Goal: Task Accomplishment & Management: Use online tool/utility

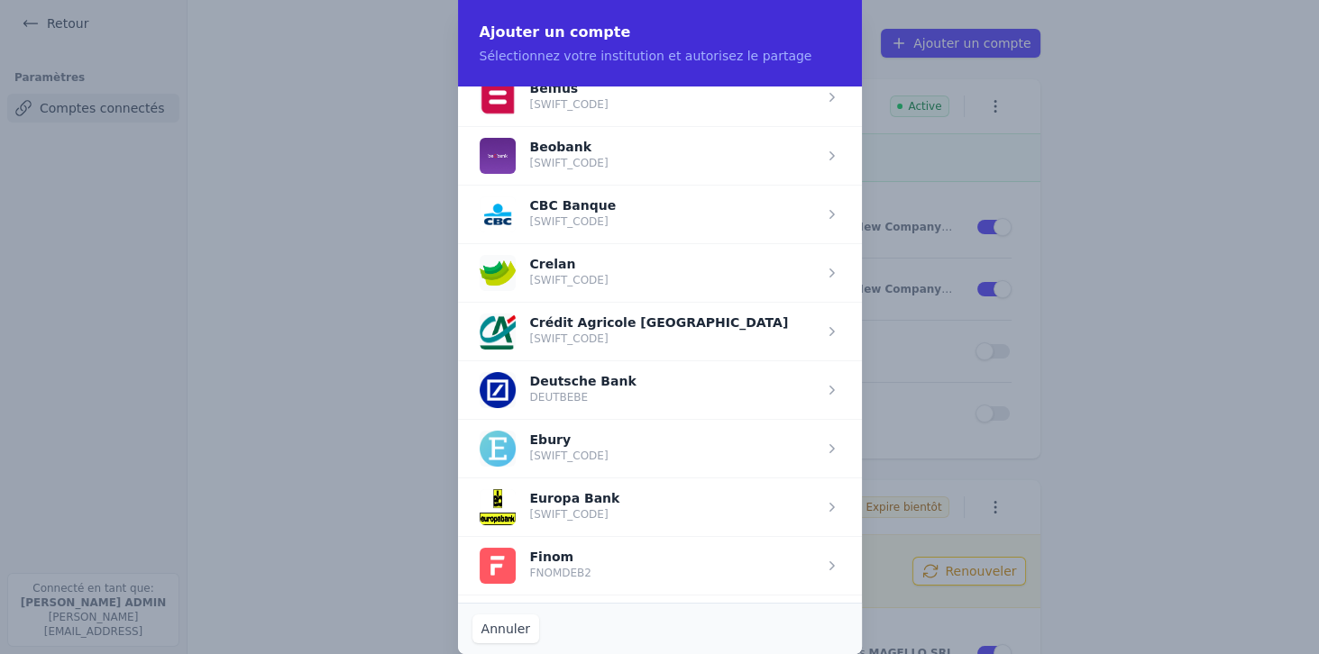
scroll to position [721, 0]
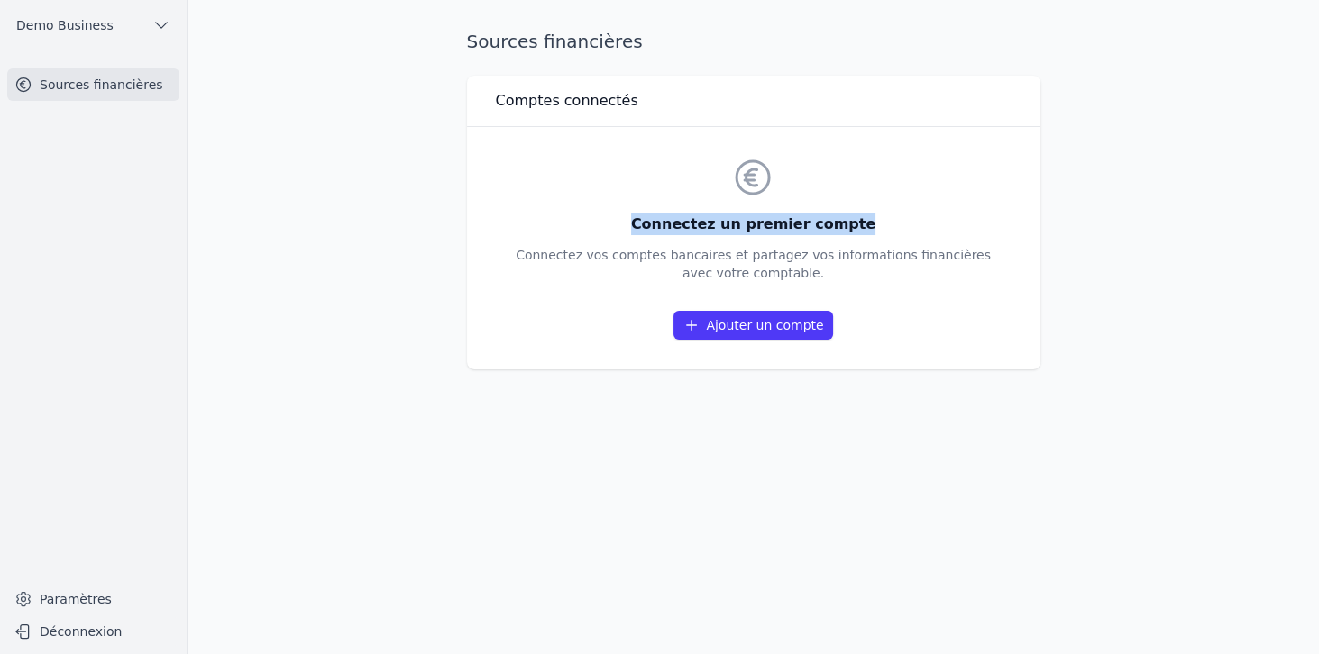
drag, startPoint x: 650, startPoint y: 220, endPoint x: 895, endPoint y: 222, distance: 245.2
click at [895, 222] on h3 "Connectez un premier compte" at bounding box center [753, 225] width 475 height 22
click at [712, 331] on link "Ajouter un compte" at bounding box center [752, 325] width 159 height 29
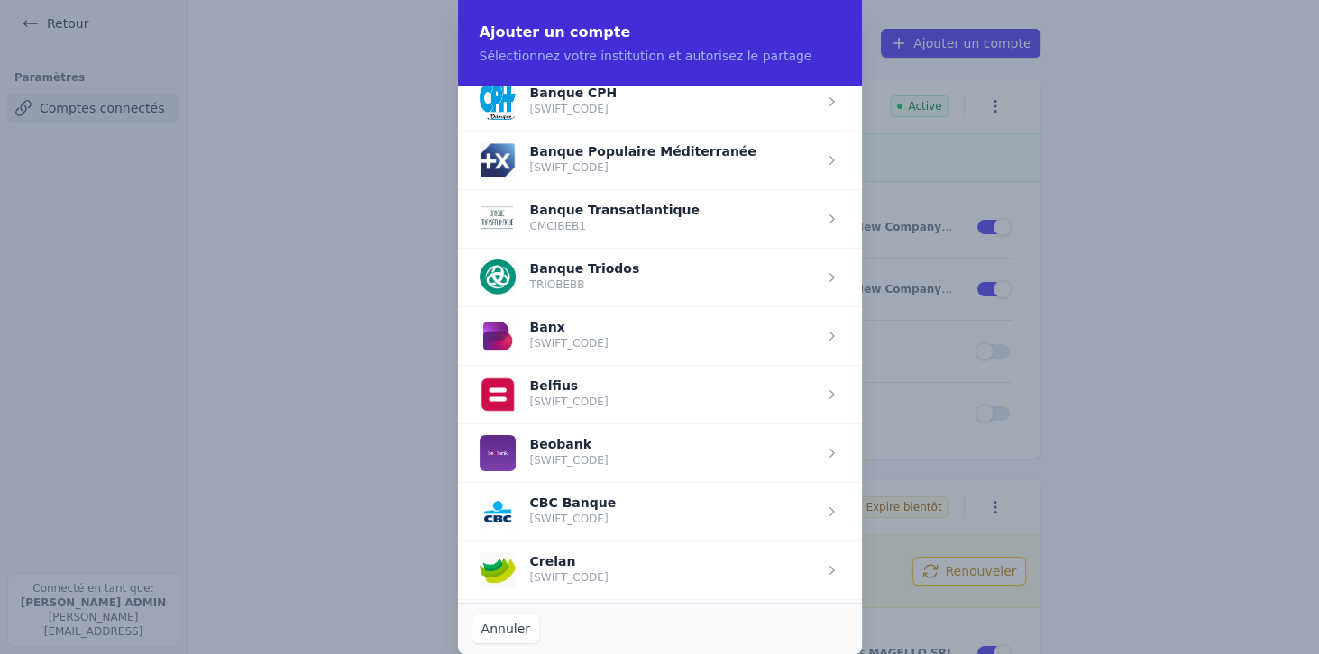
scroll to position [463, 0]
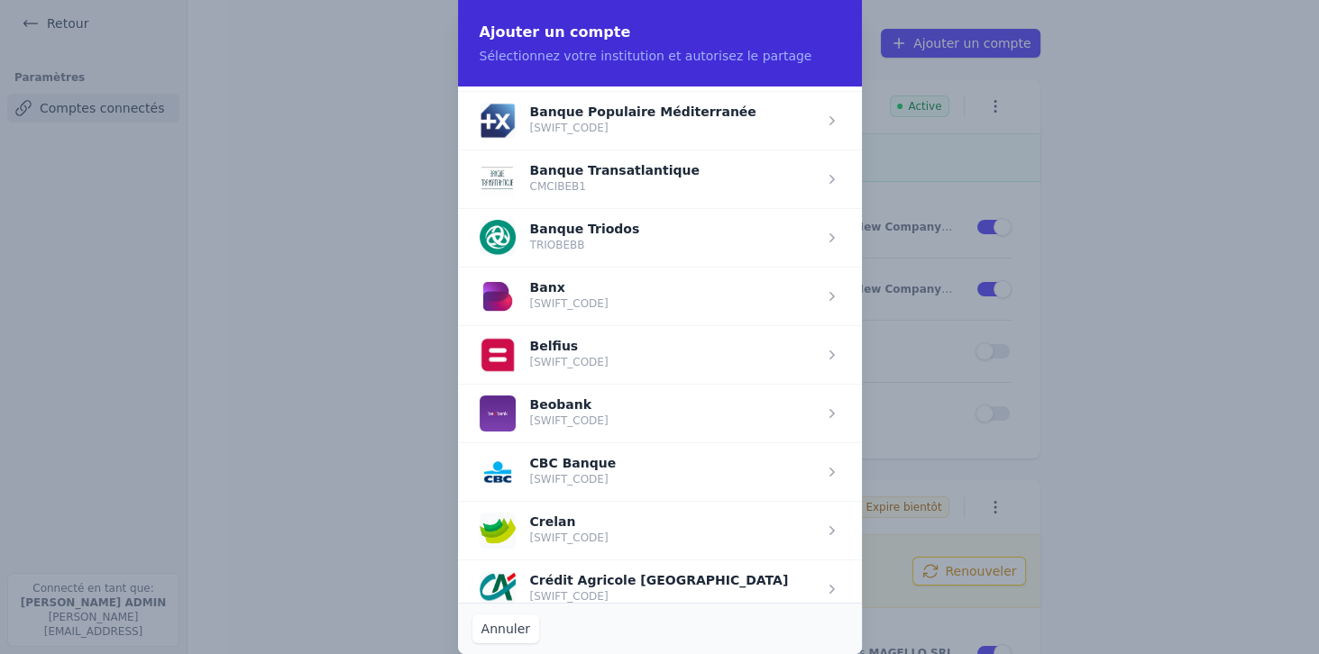
click at [569, 353] on span "button" at bounding box center [660, 354] width 404 height 59
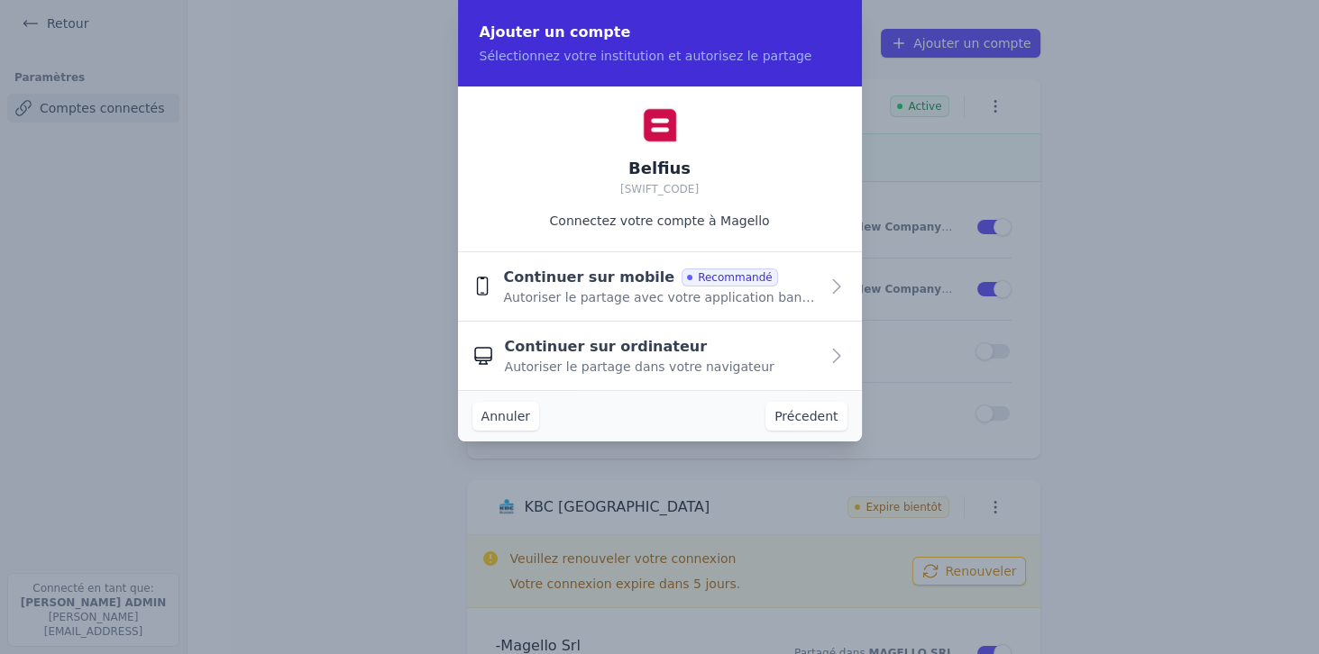
scroll to position [0, 0]
click at [577, 292] on span "Autoriser le partage avec votre application bancaire" at bounding box center [660, 298] width 315 height 18
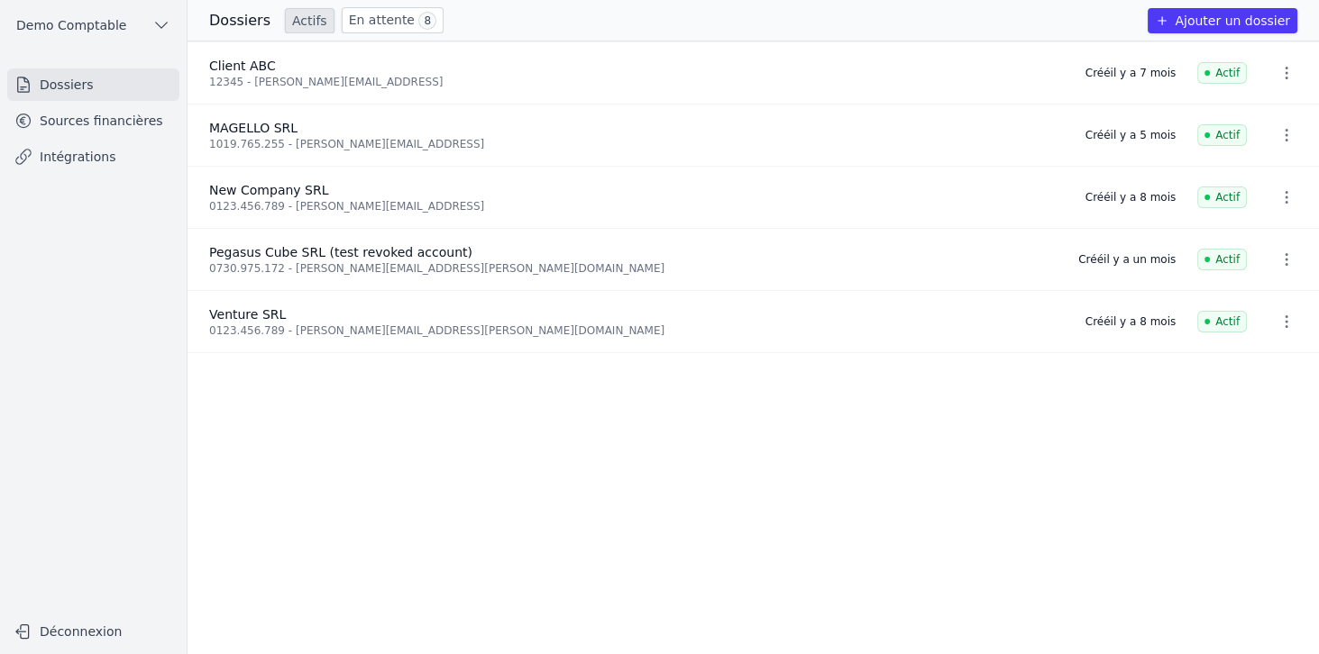
click at [1199, 22] on button "Ajouter un dossier" at bounding box center [1223, 20] width 150 height 25
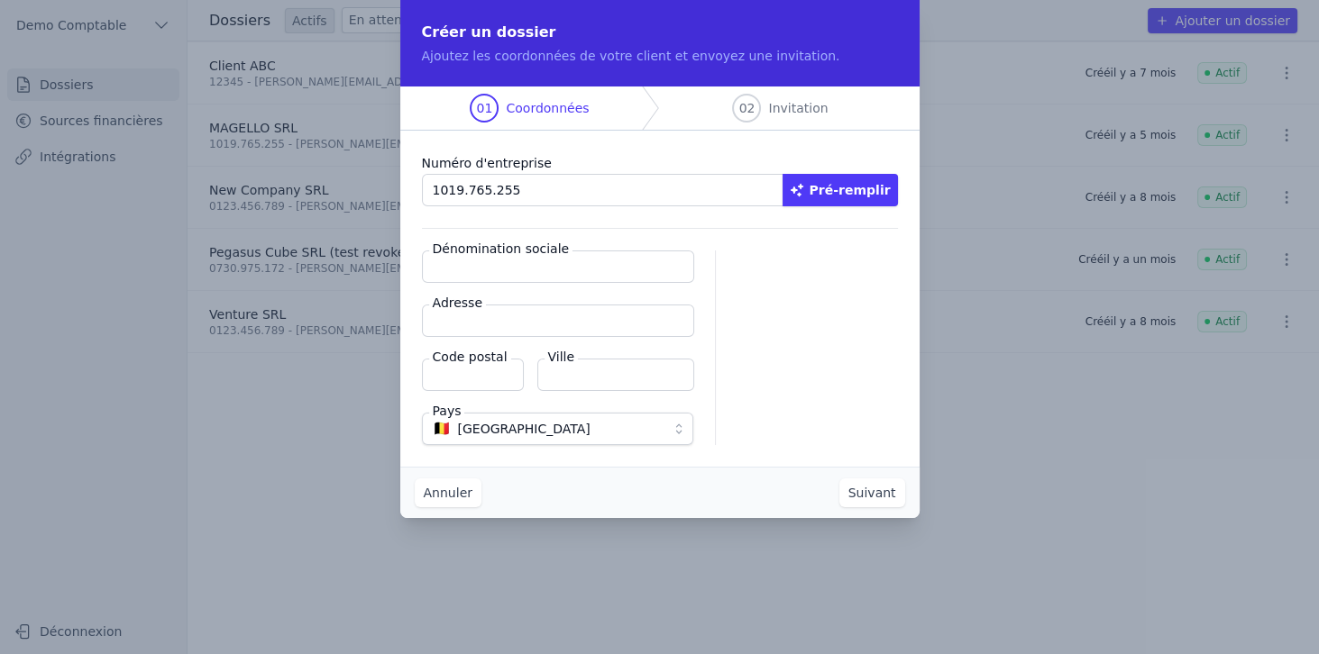
type input "1019.765.255"
click at [851, 202] on button "Pré-remplir" at bounding box center [839, 190] width 115 height 32
type input "MAGELLO SRL"
type input "Avenue du Derby 30/16"
type input "1050"
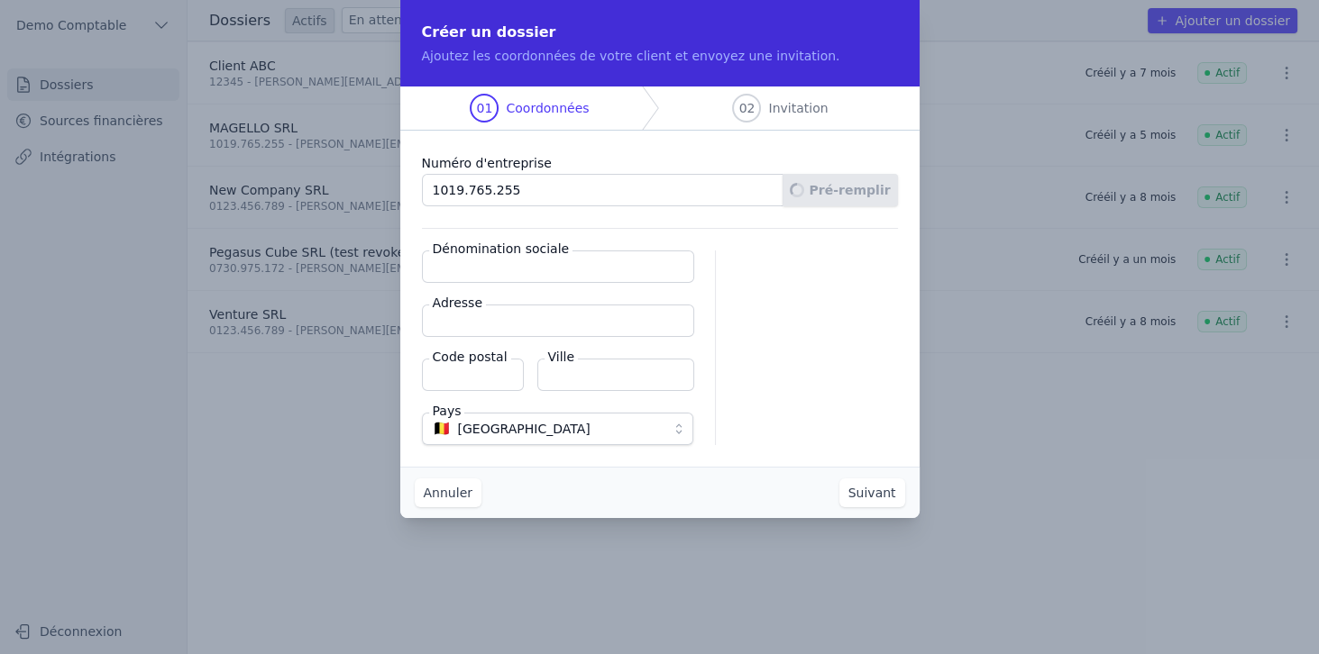
type input "Ixelles"
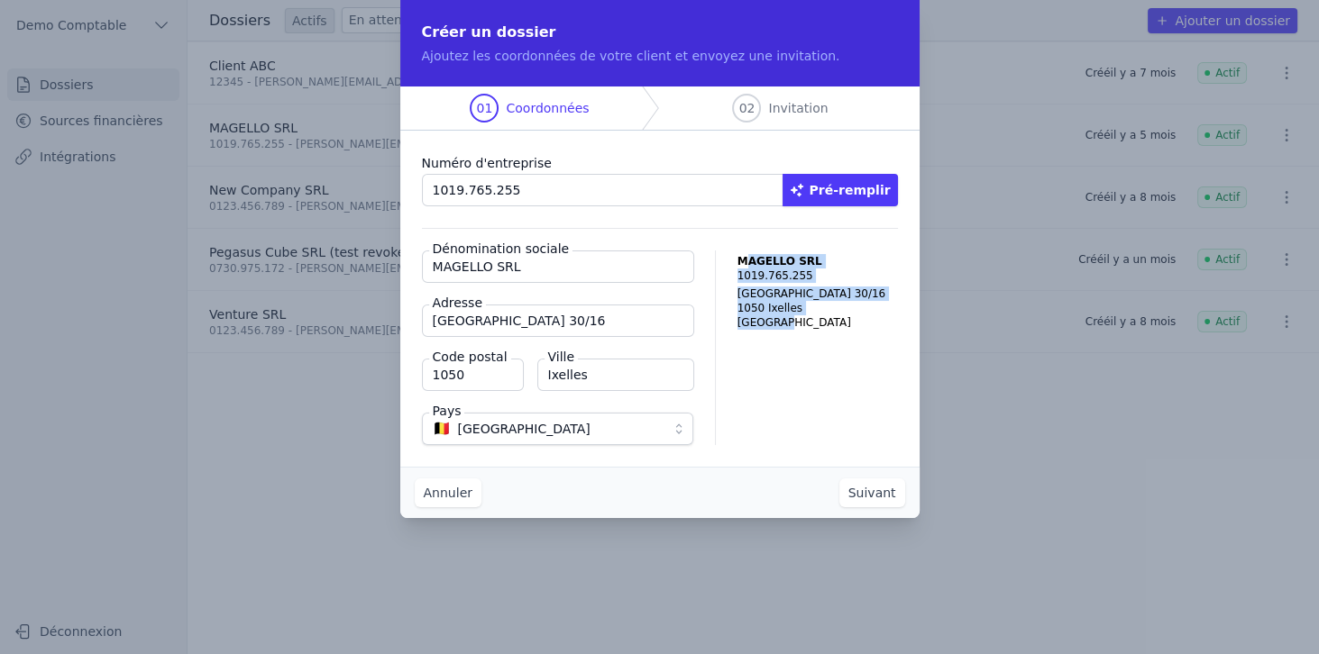
drag, startPoint x: 784, startPoint y: 326, endPoint x: 804, endPoint y: 351, distance: 31.4
click at [804, 351] on div "MAGELLO SRL 1019.765.255 Avenue du Derby 30/16 1050 Ixelles Belgique" at bounding box center [817, 348] width 160 height 195
click at [866, 494] on button "Suivant" at bounding box center [872, 493] width 66 height 29
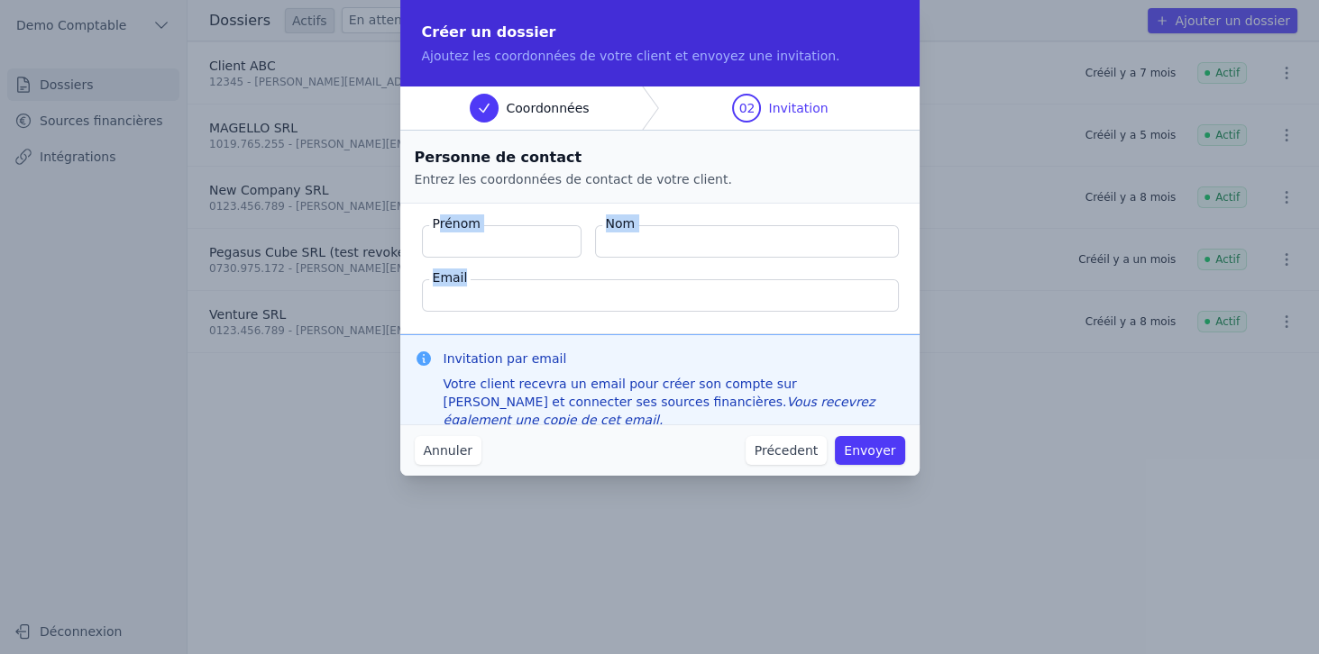
drag, startPoint x: 441, startPoint y: 217, endPoint x: 730, endPoint y: 289, distance: 298.2
click at [730, 289] on fieldset "Prénom Nom Email" at bounding box center [659, 269] width 519 height 131
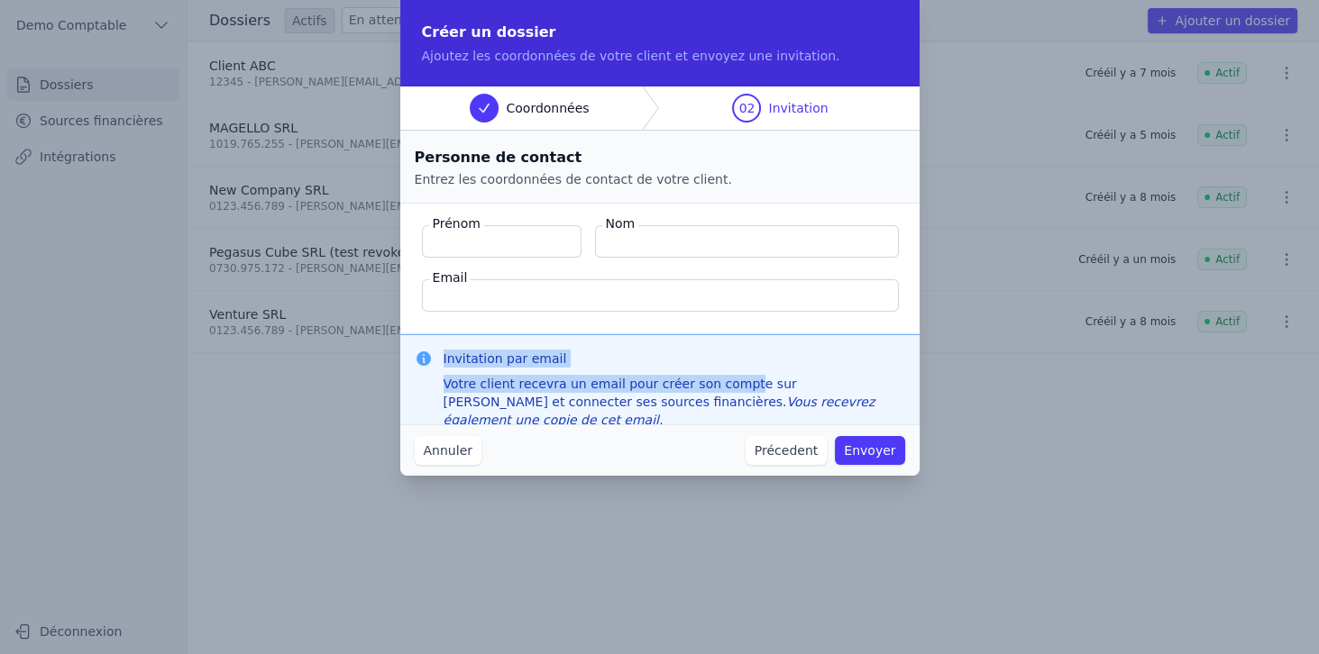
drag, startPoint x: 443, startPoint y: 359, endPoint x: 657, endPoint y: 370, distance: 214.8
click at [657, 370] on div "Invitation par email Votre client recevra un email pour créer son compte sur Ma…" at bounding box center [675, 389] width 462 height 79
drag, startPoint x: 555, startPoint y: 355, endPoint x: 443, endPoint y: 354, distance: 112.7
click at [444, 354] on h3 "Invitation par email" at bounding box center [675, 359] width 462 height 18
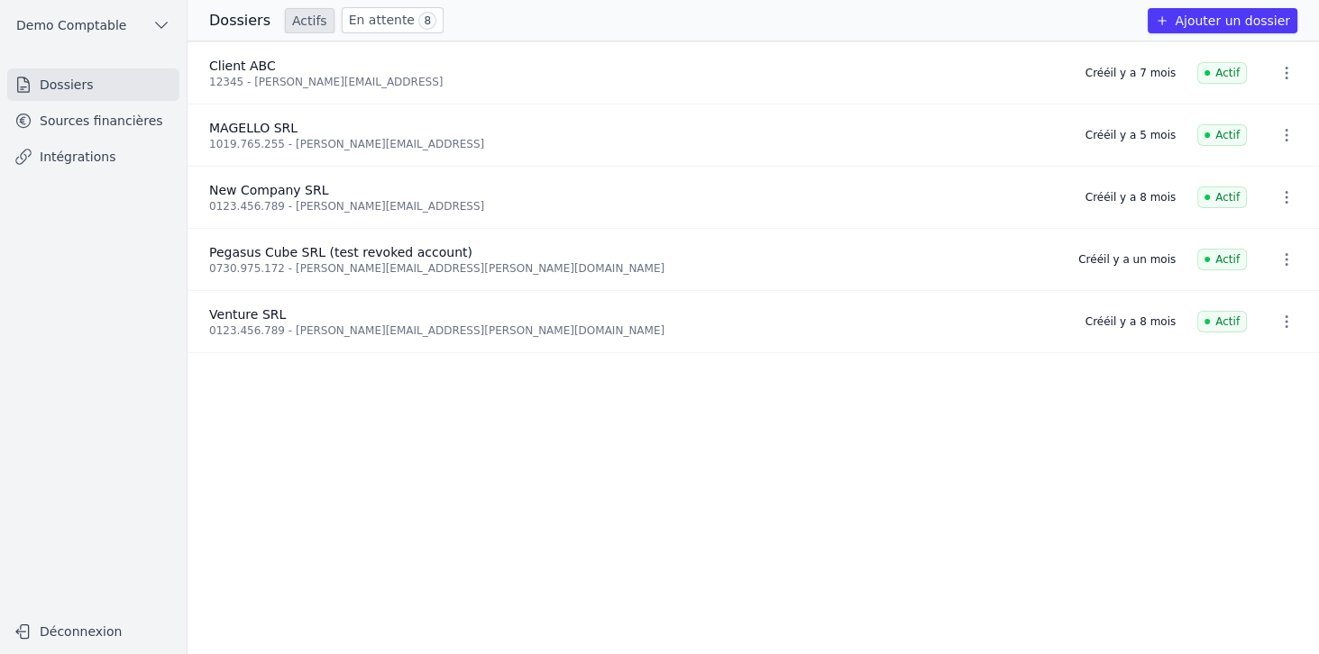
click at [92, 116] on link "Sources financières" at bounding box center [93, 121] width 172 height 32
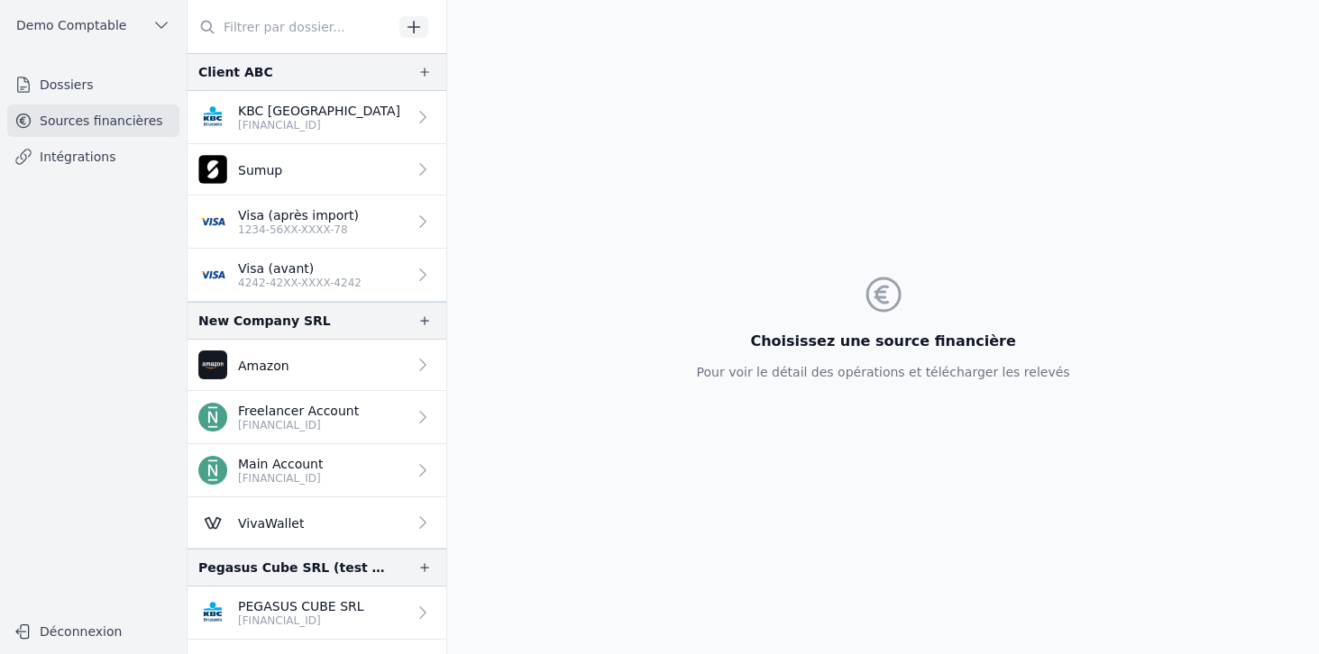
click at [294, 115] on p "KBC [GEOGRAPHIC_DATA]" at bounding box center [319, 111] width 162 height 18
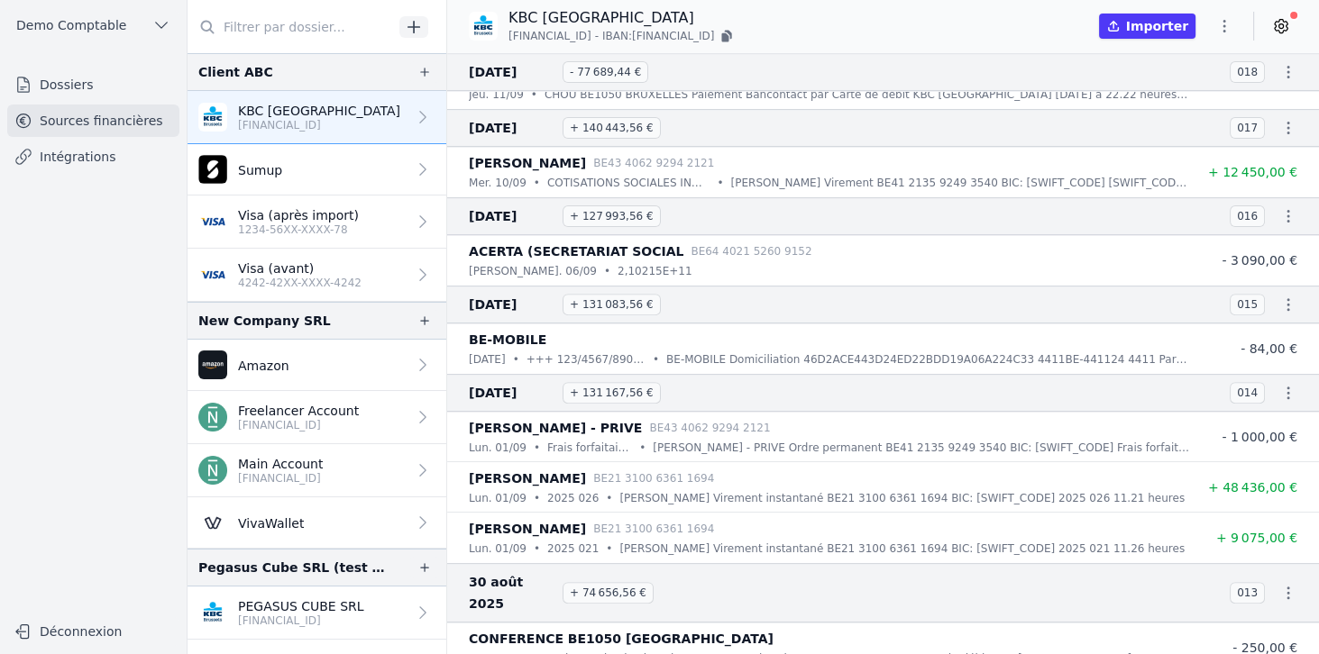
scroll to position [1082, 0]
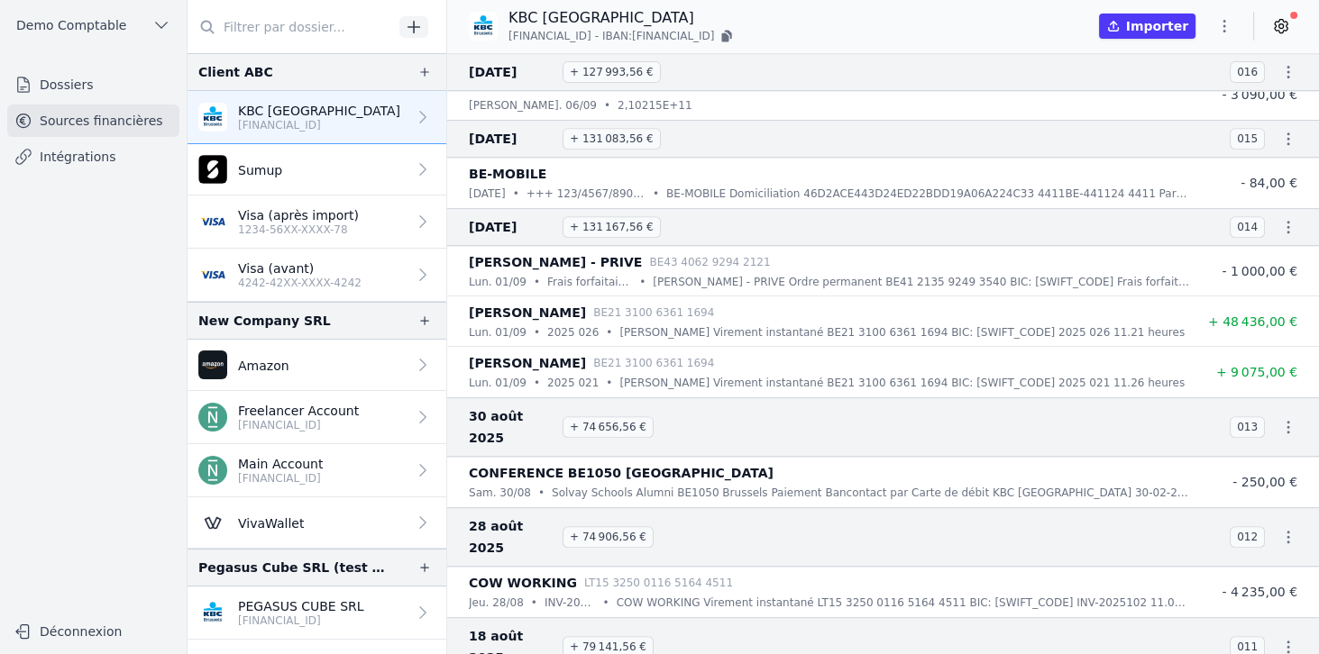
click at [1280, 26] on icon at bounding box center [1281, 26] width 18 height 18
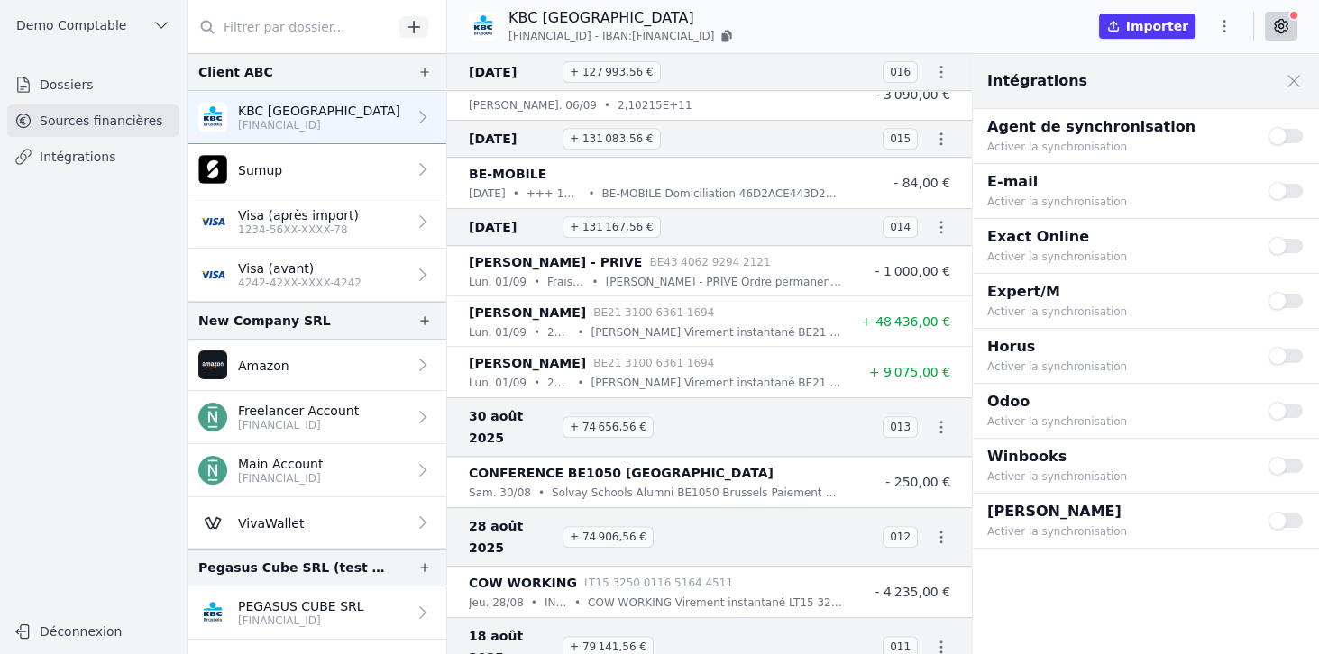
click at [1285, 358] on button "Use setting" at bounding box center [1286, 356] width 36 height 18
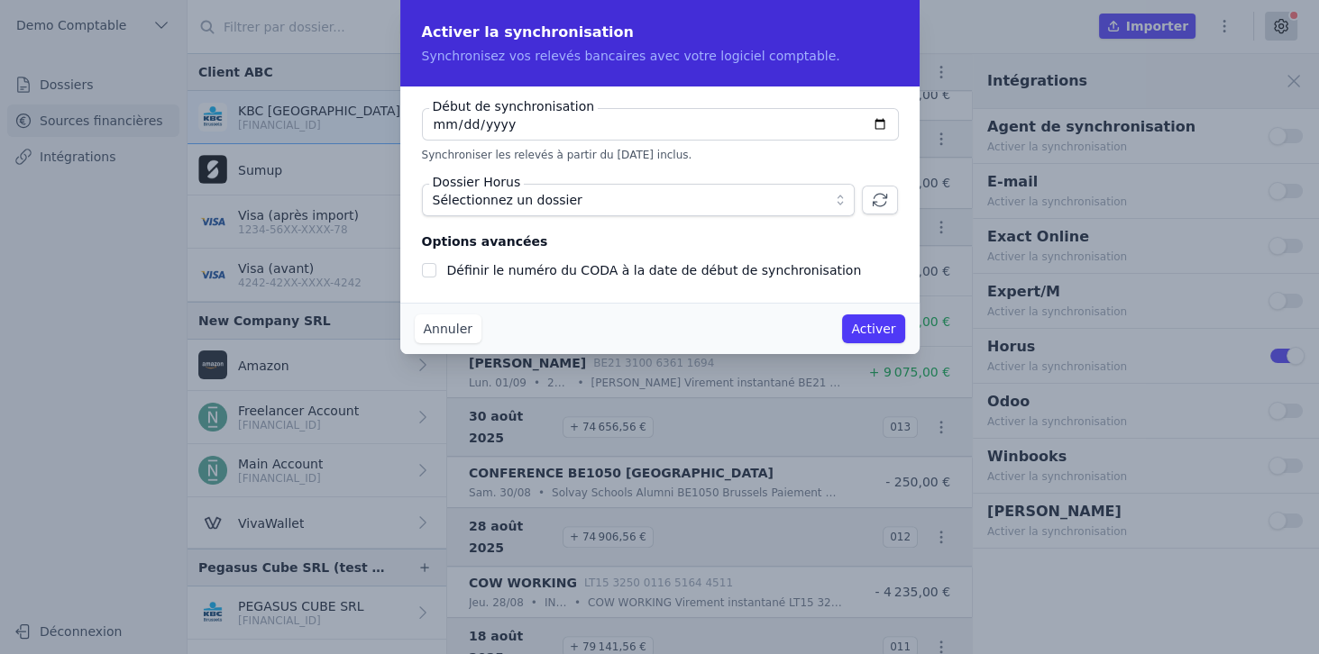
click at [874, 126] on input "2025-10-03" at bounding box center [660, 124] width 477 height 32
type input "2024-01-03"
checkbox input "false"
type input "2024-01-01"
drag, startPoint x: 464, startPoint y: 270, endPoint x: 811, endPoint y: 278, distance: 347.1
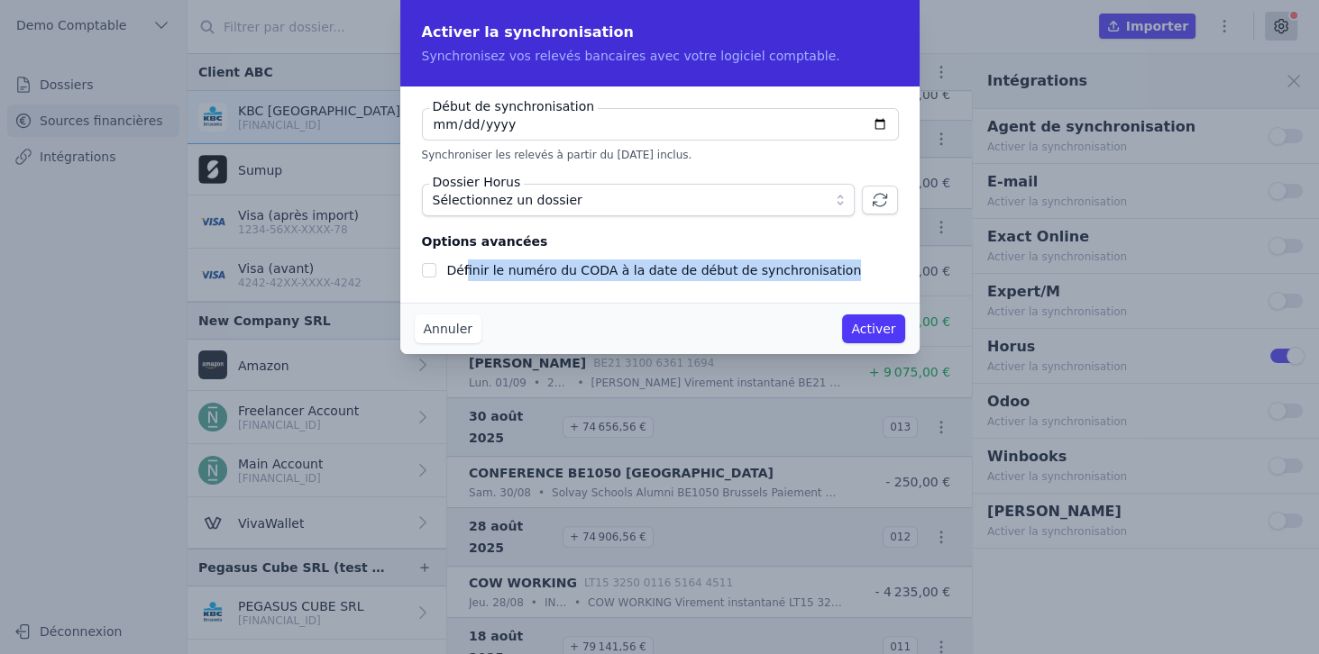
click at [811, 278] on label "Définir le numéro du CODA à la date de début de synchronisation" at bounding box center [654, 270] width 415 height 14
click at [452, 333] on button "Annuler" at bounding box center [448, 329] width 67 height 29
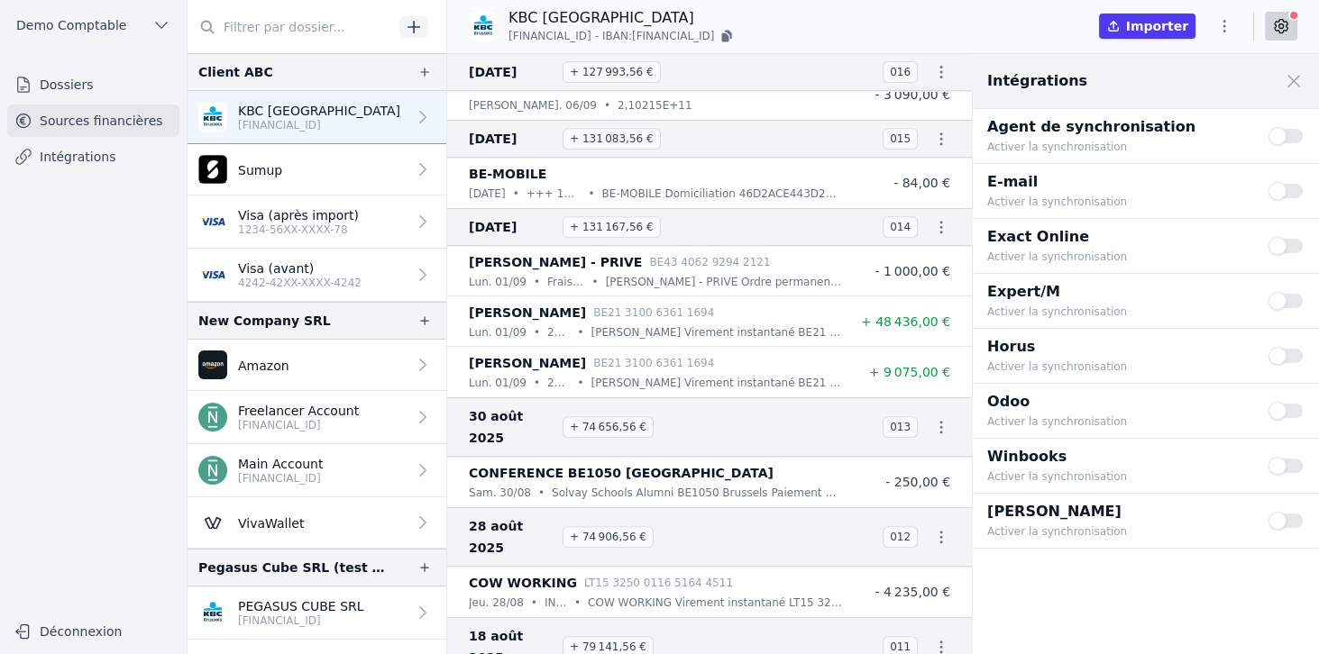
click at [85, 160] on link "Intégrations" at bounding box center [93, 157] width 172 height 32
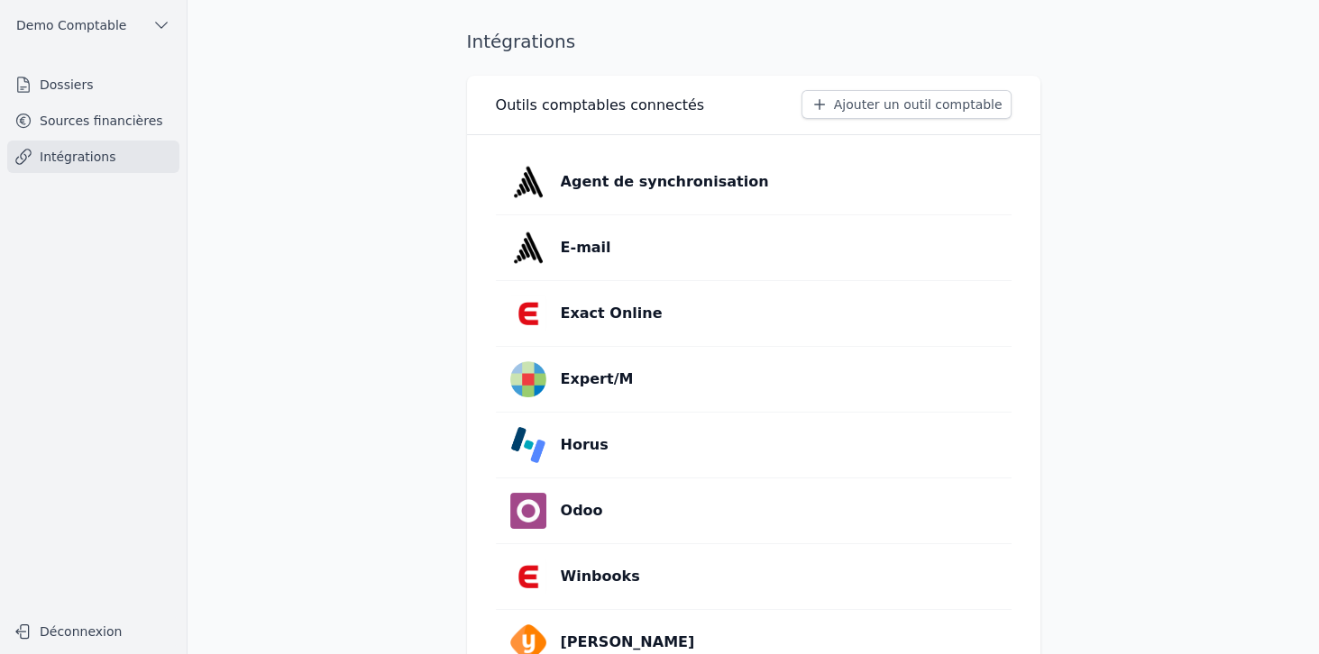
click at [856, 102] on button "Ajouter un outil comptable" at bounding box center [906, 104] width 210 height 29
click at [109, 119] on link "Sources financières" at bounding box center [93, 121] width 172 height 32
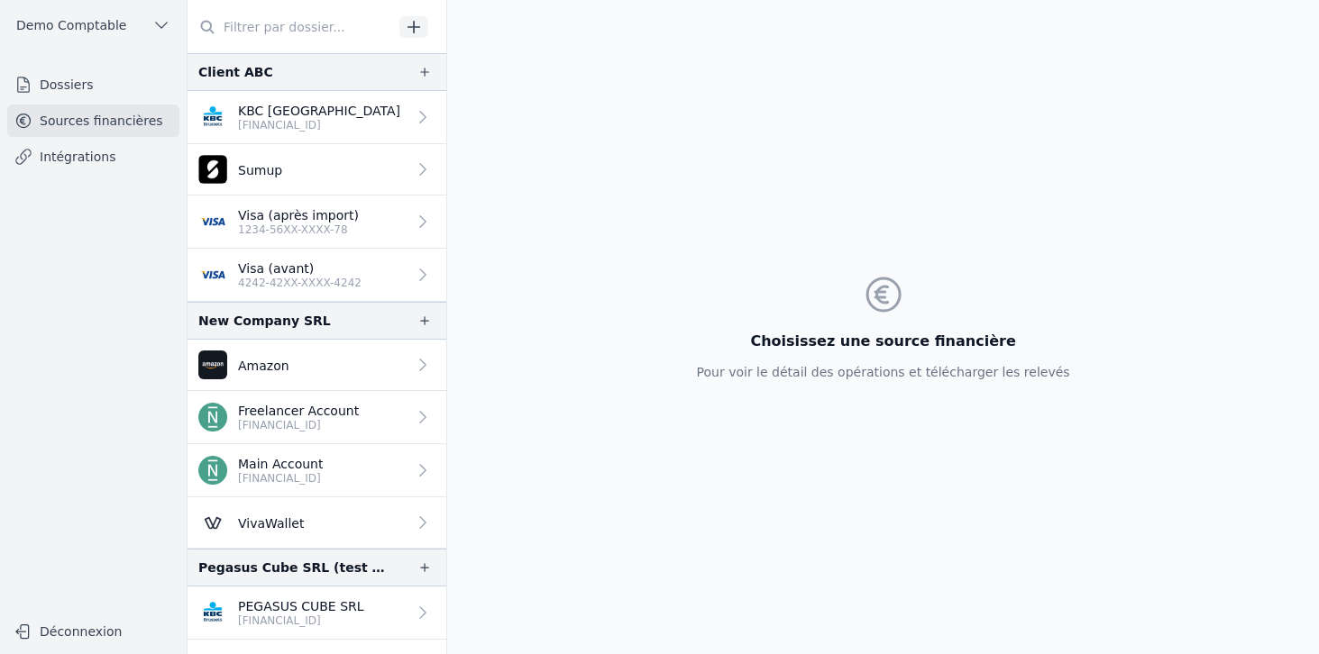
click at [349, 133] on link "KBC Brussels BE33 7360 5969 2046" at bounding box center [317, 117] width 259 height 53
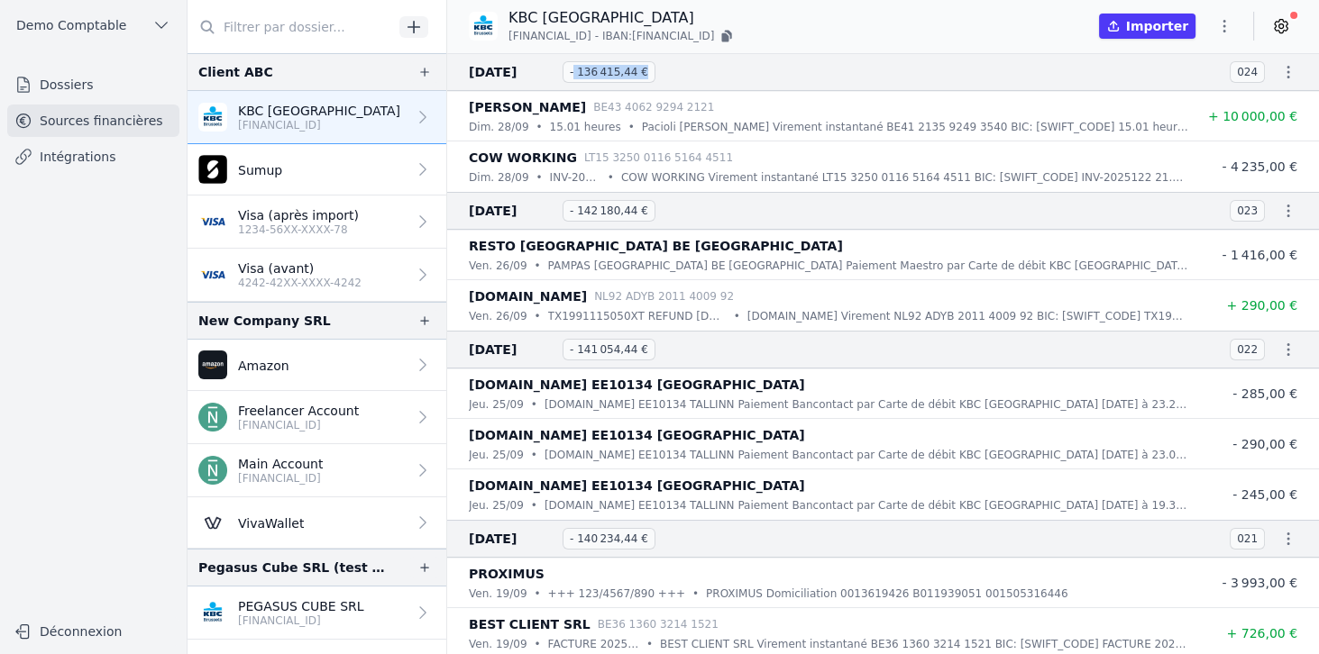
drag, startPoint x: 573, startPoint y: 69, endPoint x: 651, endPoint y: 76, distance: 77.8
click at [651, 76] on h3 "28 sept. 2025 - 136 415,44 €" at bounding box center [838, 72] width 739 height 22
drag, startPoint x: 573, startPoint y: 207, endPoint x: 638, endPoint y: 206, distance: 64.9
click at [638, 206] on span "- 142 180,44 €" at bounding box center [609, 211] width 93 height 22
drag, startPoint x: 573, startPoint y: 346, endPoint x: 661, endPoint y: 347, distance: 87.4
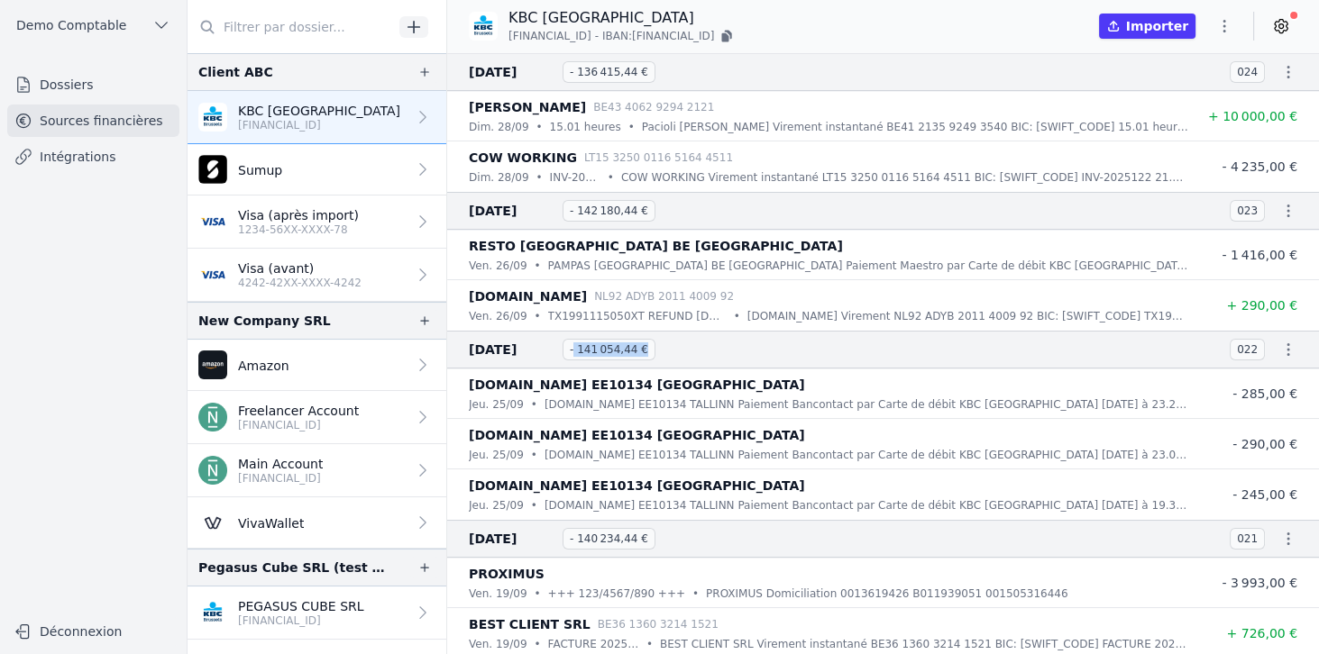
click at [661, 347] on h3 "25 sept. 2025 - 141 054,44 €" at bounding box center [838, 350] width 739 height 22
click at [1279, 346] on icon "button" at bounding box center [1288, 350] width 18 height 18
click at [1194, 407] on link "Télécharger le PDF" at bounding box center [1229, 414] width 159 height 32
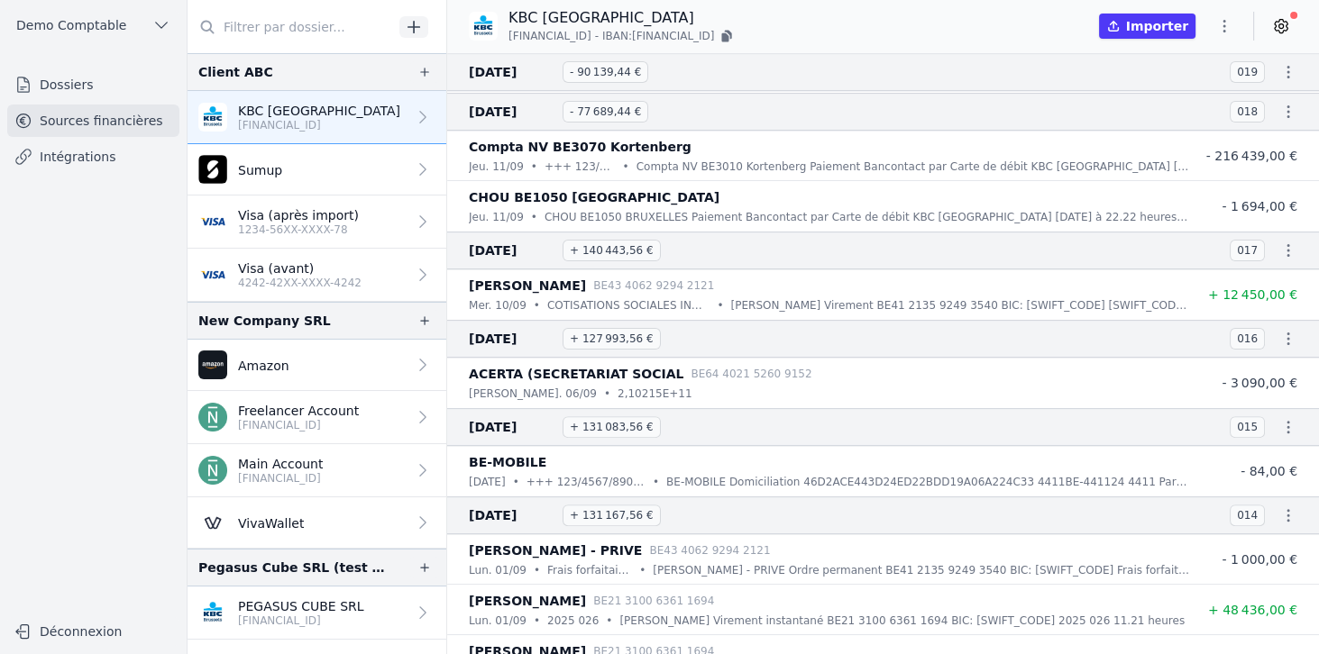
scroll to position [763, 0]
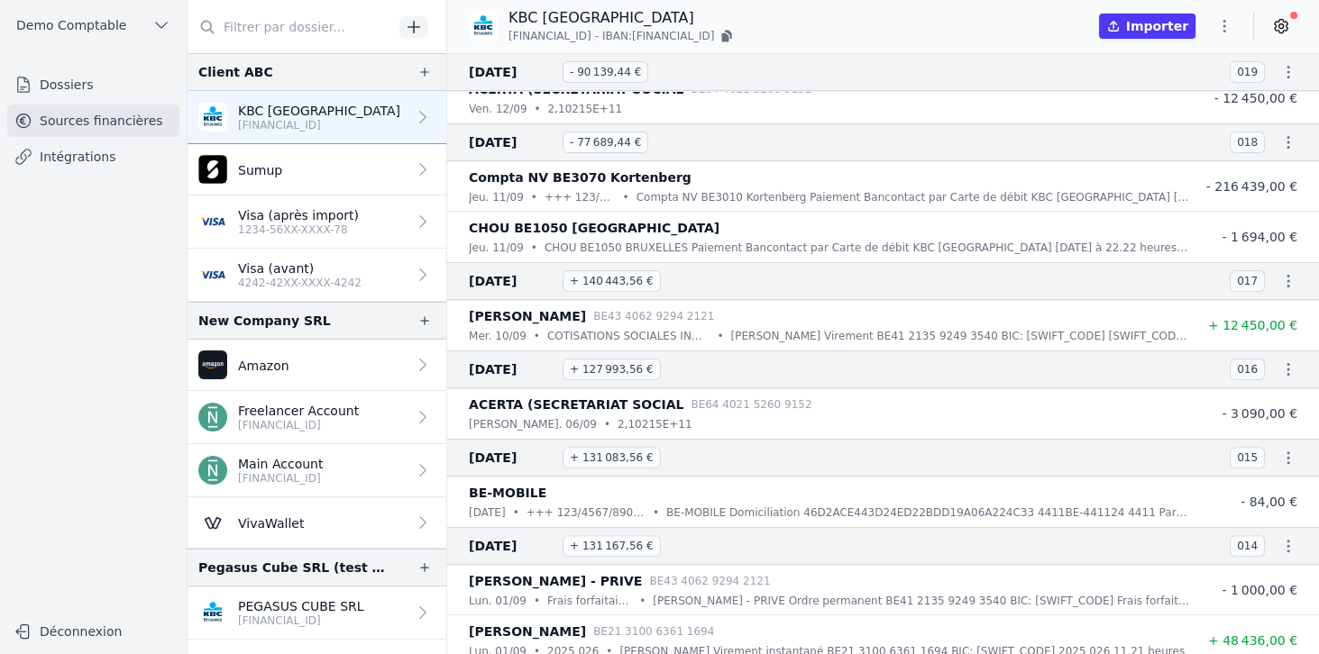
click at [314, 285] on p "4242-42XX-XXXX-4242" at bounding box center [299, 283] width 123 height 14
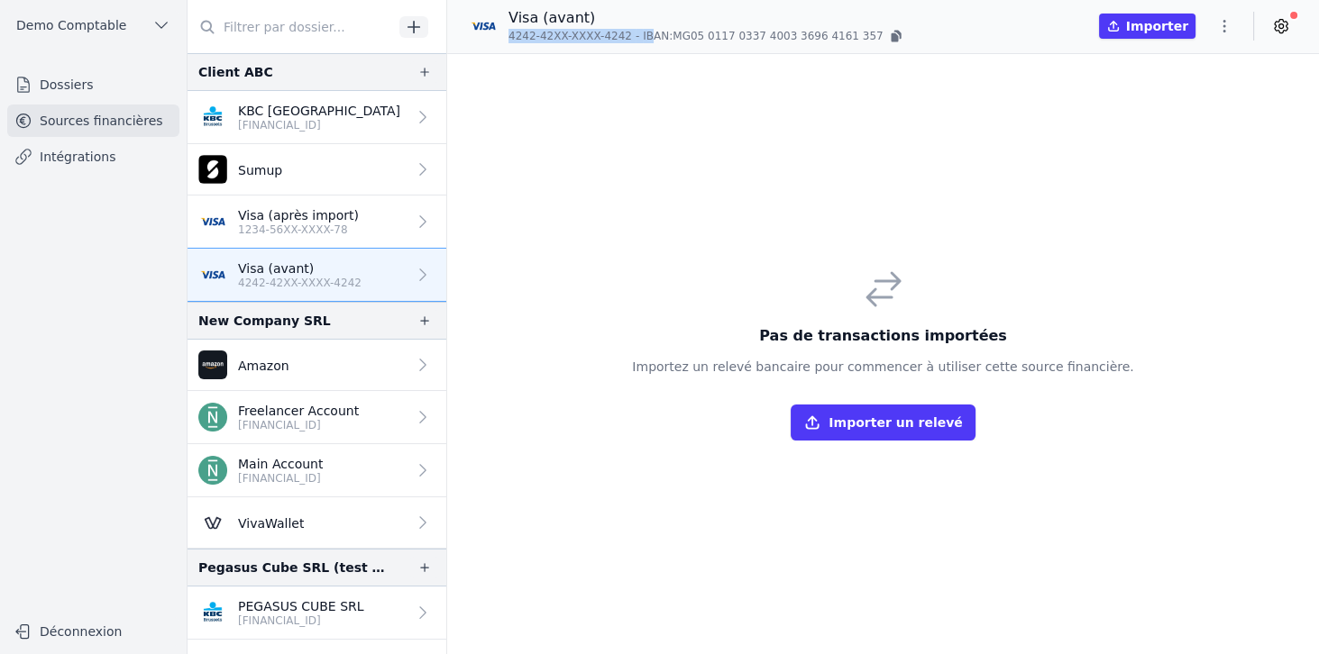
drag, startPoint x: 508, startPoint y: 37, endPoint x: 636, endPoint y: 40, distance: 128.0
click at [636, 40] on p "4242-42XX-XXXX-4242 - IBAN: MG05 0117 0337 4003 3696 4161 357" at bounding box center [706, 36] width 397 height 18
click at [321, 215] on p "Visa (après import)" at bounding box center [298, 215] width 121 height 18
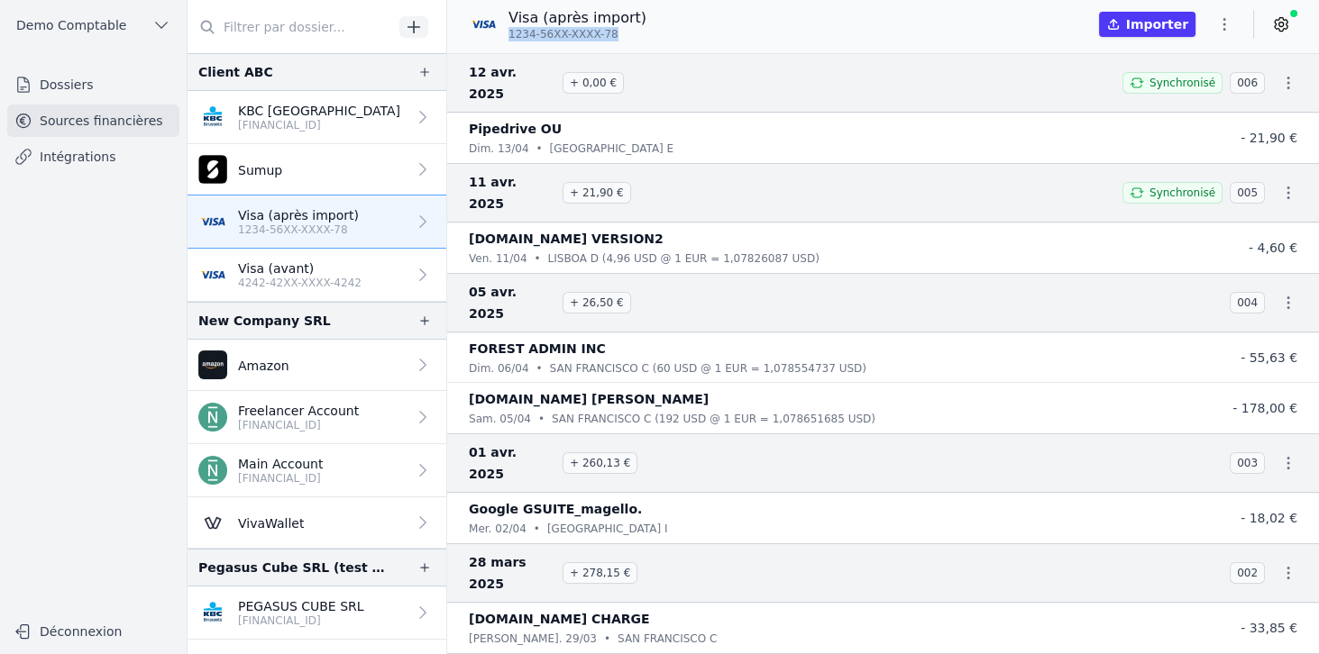
click at [320, 260] on p "Visa (avant)" at bounding box center [299, 269] width 123 height 18
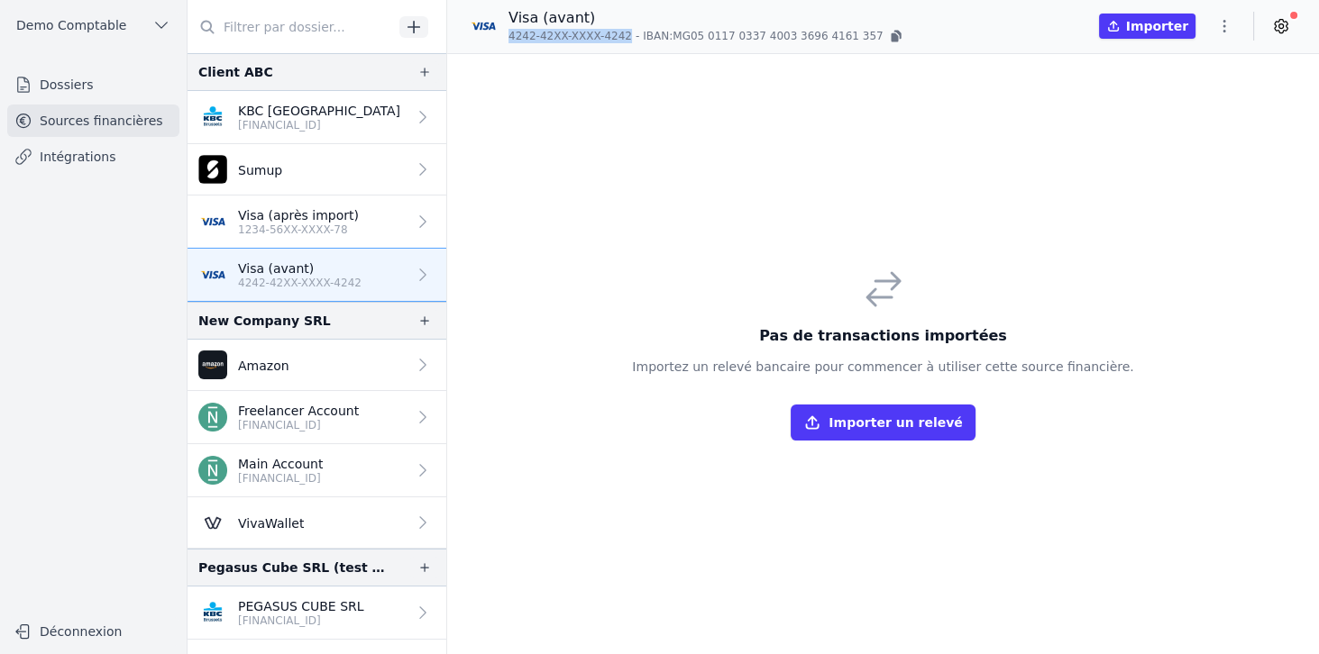
click at [873, 422] on button "Importer un relevé" at bounding box center [883, 423] width 184 height 36
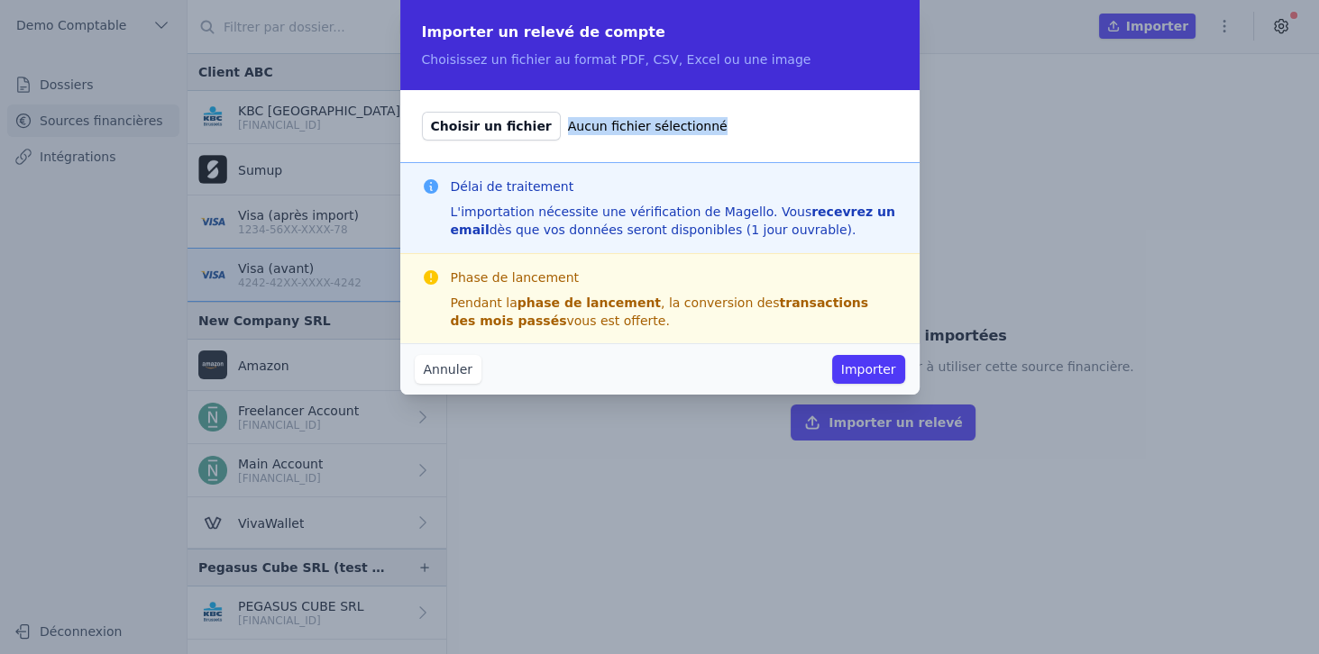
drag, startPoint x: 543, startPoint y: 124, endPoint x: 718, endPoint y: 129, distance: 174.9
click at [718, 129] on label "Choisir un fichier Aucun fichier sélectionné" at bounding box center [660, 126] width 476 height 29
drag, startPoint x: 607, startPoint y: 58, endPoint x: 790, endPoint y: 62, distance: 183.1
click at [790, 62] on p "Choisissez un fichier au format PDF, CSV, Excel ou une image" at bounding box center [660, 59] width 476 height 18
click at [459, 370] on button "Annuler" at bounding box center [448, 369] width 67 height 29
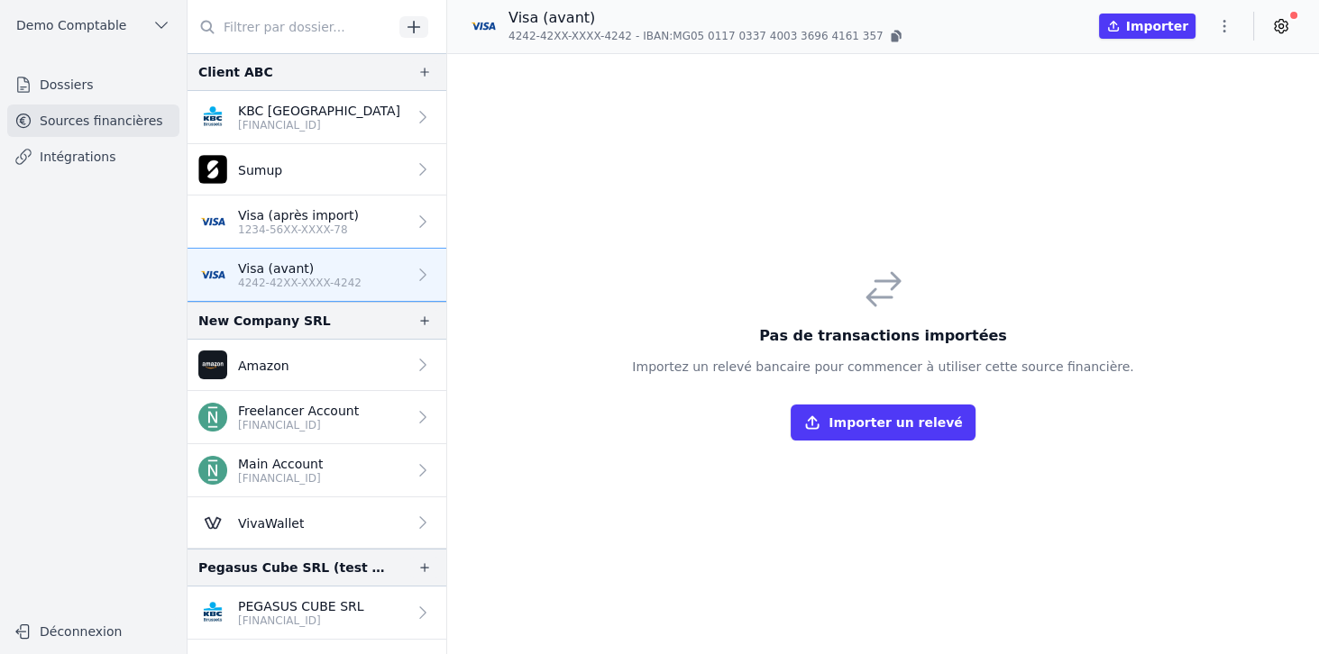
click at [304, 216] on p "Visa (après import)" at bounding box center [298, 215] width 121 height 18
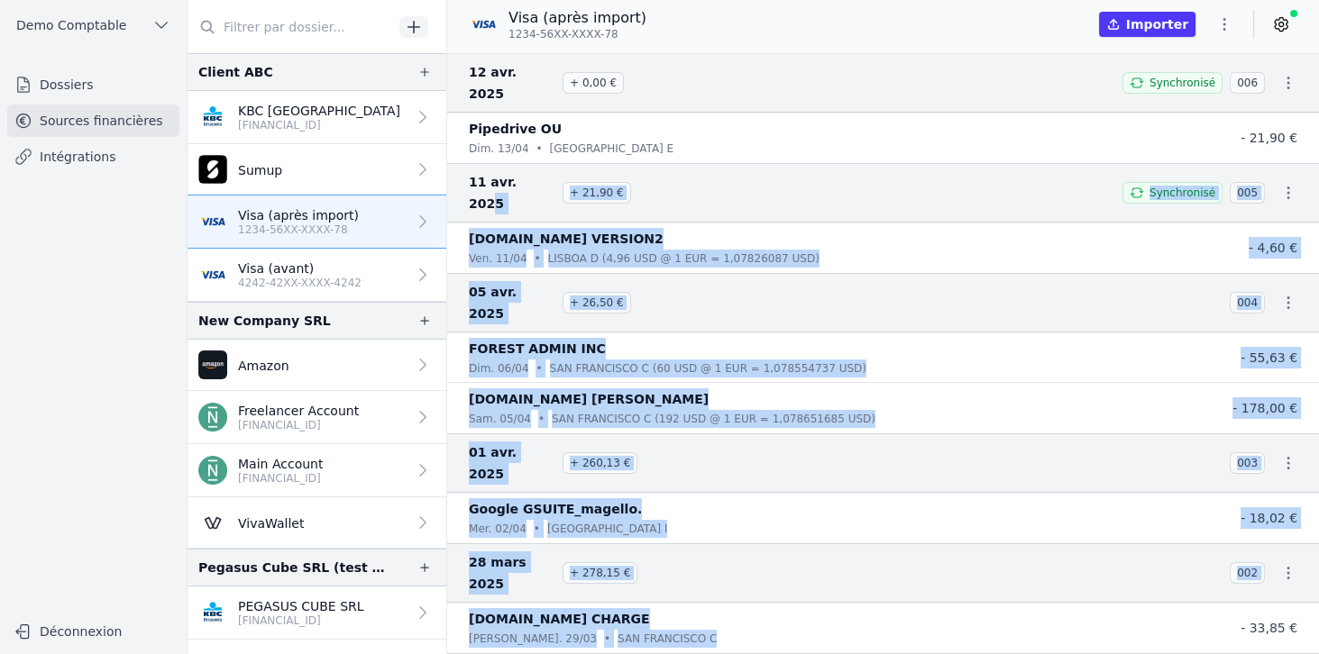
drag, startPoint x: 529, startPoint y: 150, endPoint x: 728, endPoint y: 523, distance: 423.0
click at [728, 523] on nav "12 avr. 2025 + 0,00 € Synchronisé 006 Pipedrive OU dim. 13/04 • Tallinn E - 21,…" at bounding box center [883, 353] width 872 height 601
click at [772, 389] on div "AIRTABLE.COM BILL" at bounding box center [829, 400] width 720 height 22
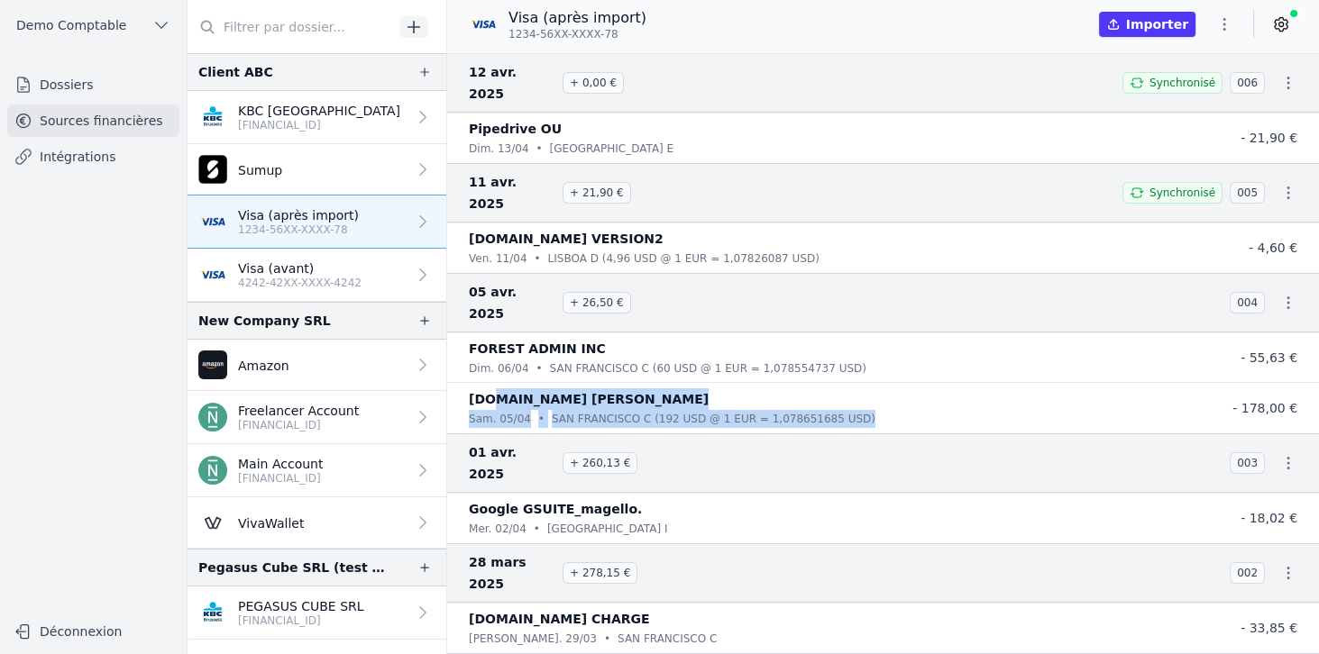
drag, startPoint x: 829, startPoint y: 355, endPoint x: 489, endPoint y: 328, distance: 340.9
click at [487, 389] on div "AIRTABLE.COM BILL sam. 05/04 • SAN FRANCISCO C (192 USD @ 1 EUR = 1,078651685 U…" at bounding box center [829, 409] width 720 height 40
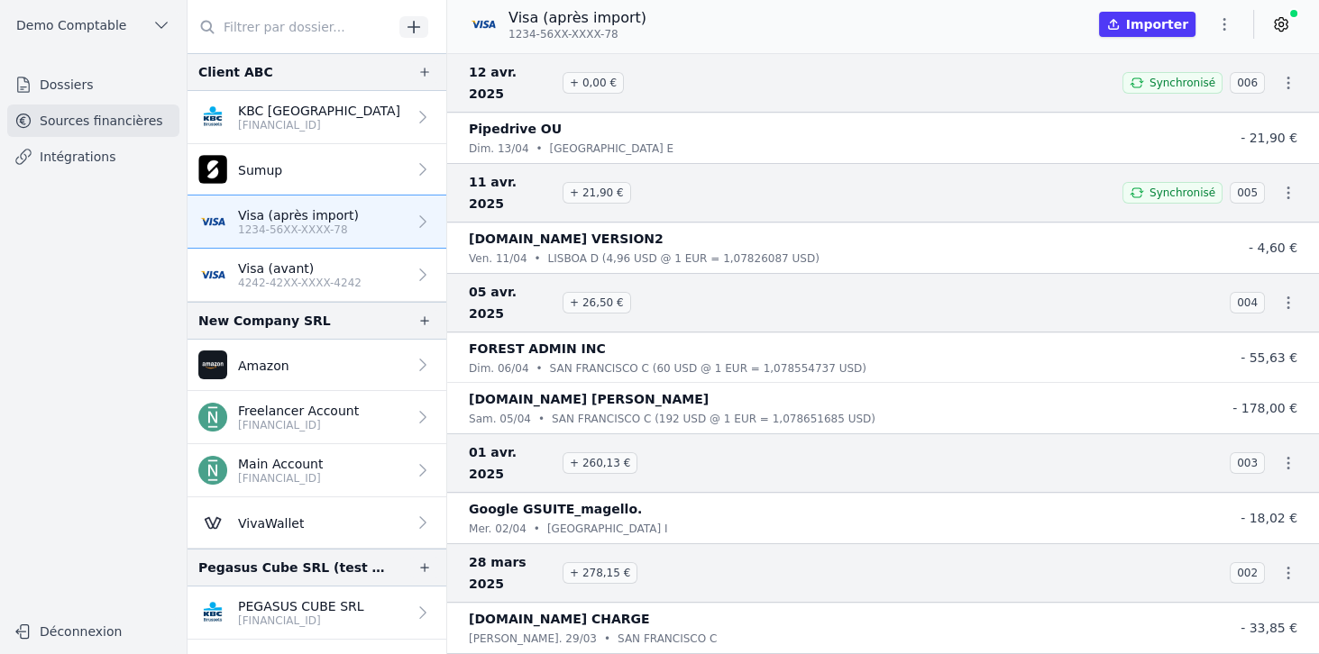
click at [869, 333] on li "FOREST ADMIN INC dim. 06/04 • SAN FRANCISCO C (60 USD @ 1 EUR = 1,078554737 USD…" at bounding box center [883, 358] width 872 height 50
click at [1275, 25] on icon at bounding box center [1281, 25] width 13 height 14
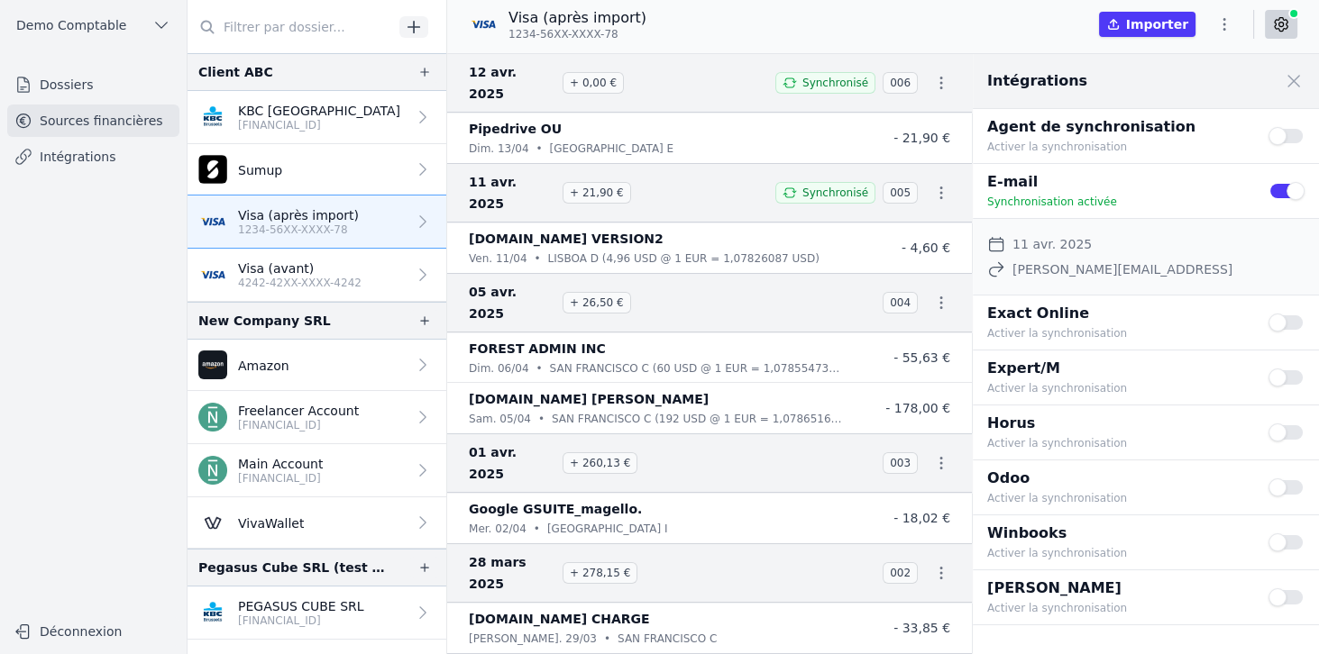
click at [1277, 23] on icon at bounding box center [1281, 24] width 18 height 18
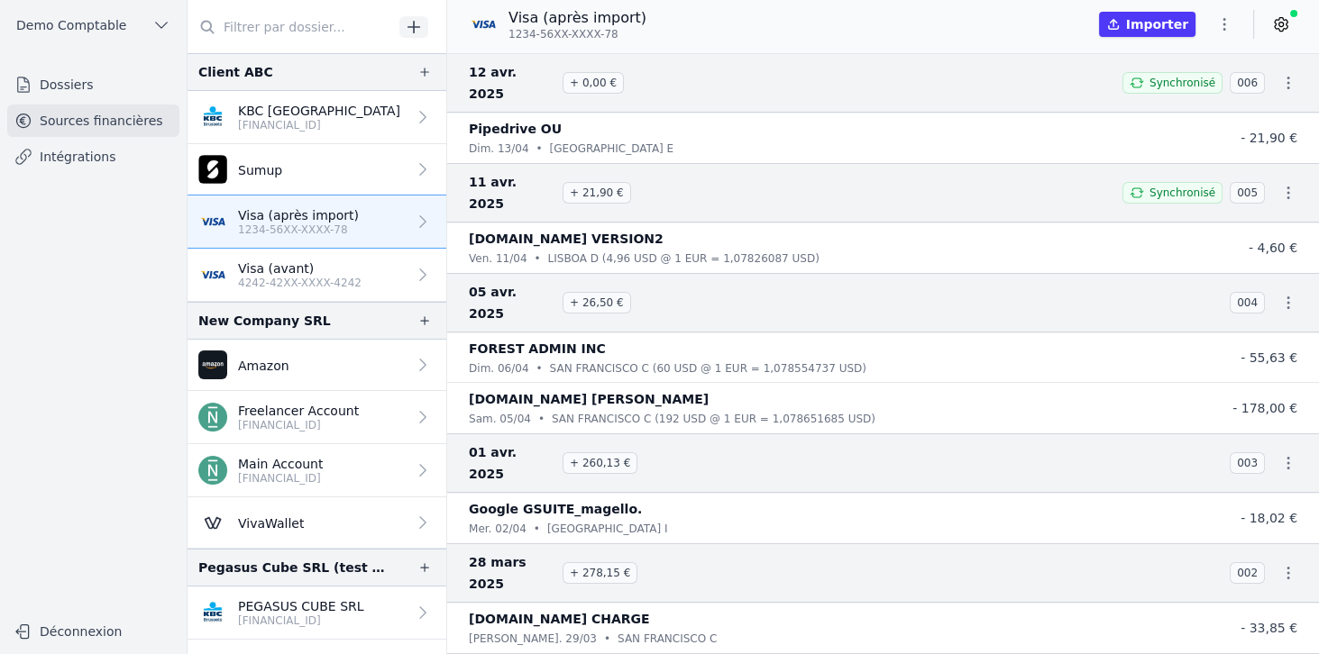
click at [421, 74] on icon "button" at bounding box center [424, 72] width 14 height 14
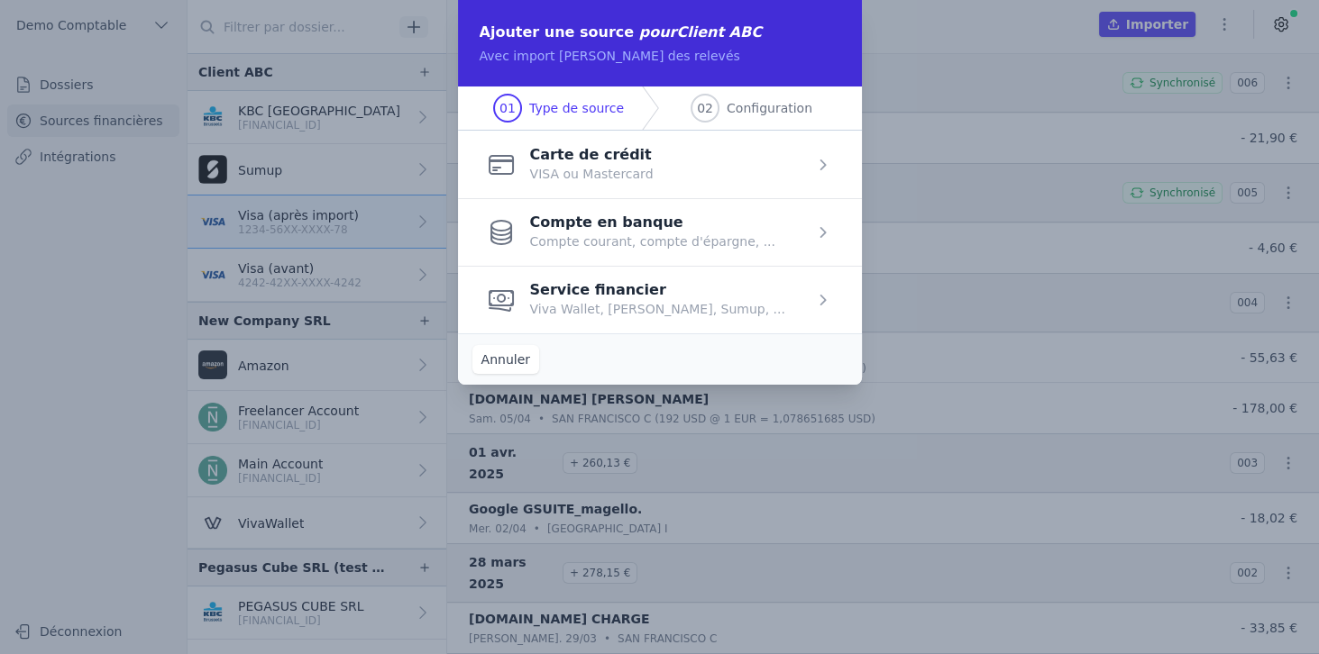
click at [513, 361] on button "Annuler" at bounding box center [505, 359] width 67 height 29
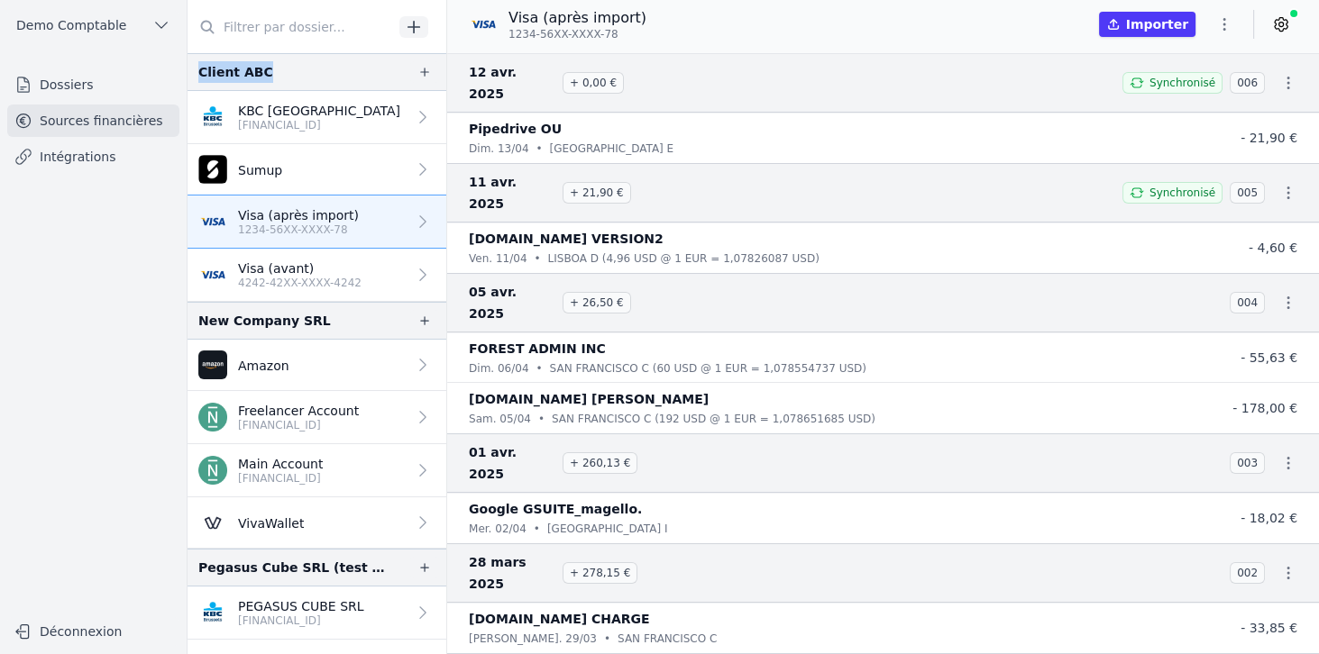
drag, startPoint x: 200, startPoint y: 70, endPoint x: 294, endPoint y: 77, distance: 94.0
click at [283, 76] on div "Client ABC" at bounding box center [317, 72] width 259 height 38
click at [420, 69] on icon "button" at bounding box center [424, 72] width 14 height 14
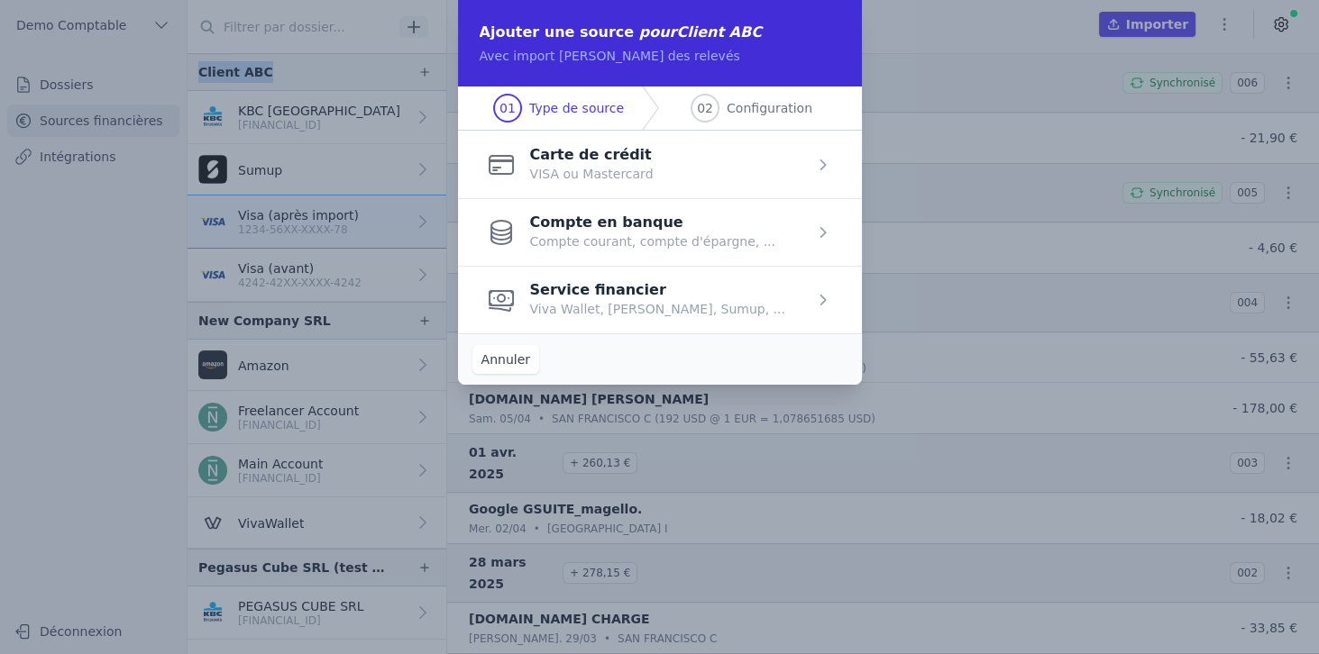
click at [578, 311] on span "button" at bounding box center [660, 300] width 404 height 68
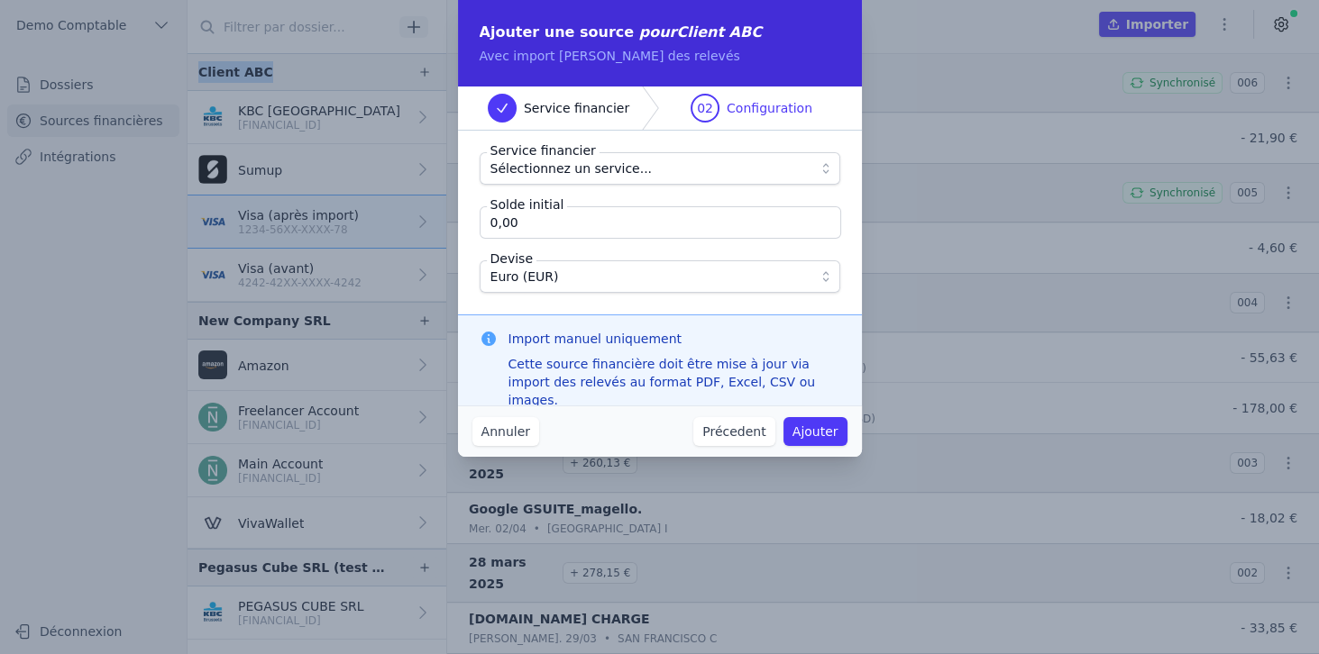
click at [575, 173] on span "Sélectionnez un service..." at bounding box center [571, 169] width 162 height 22
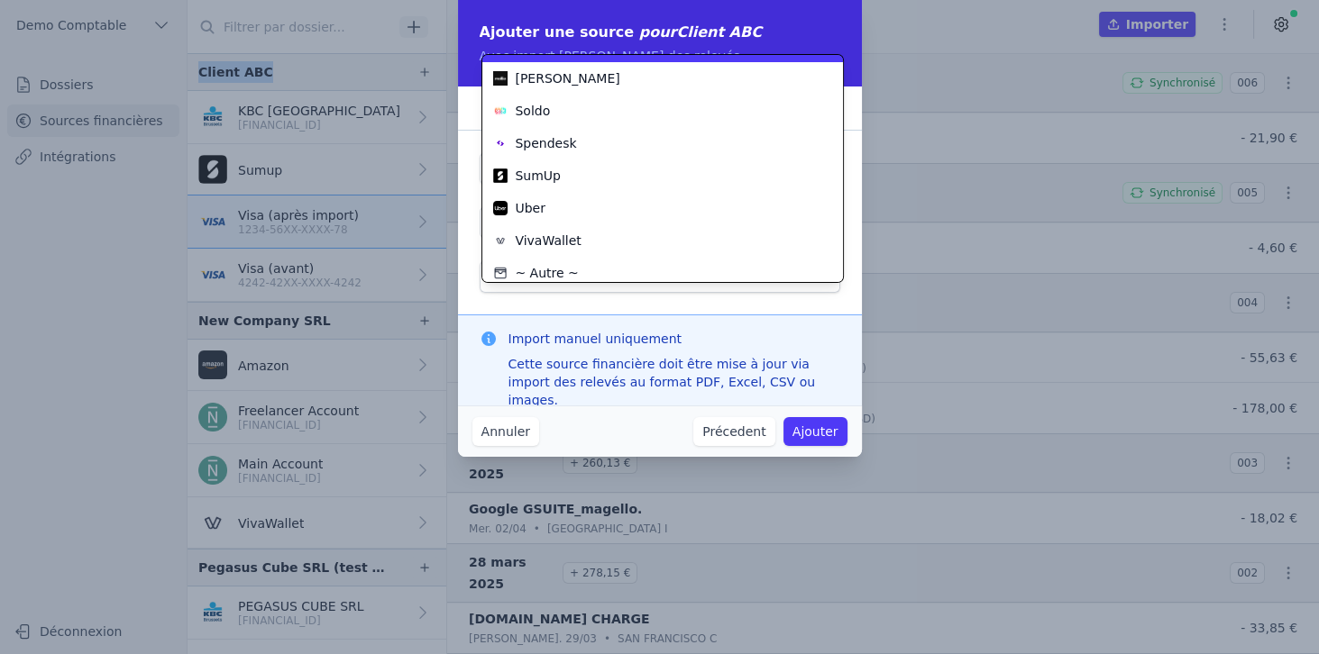
scroll to position [97, 0]
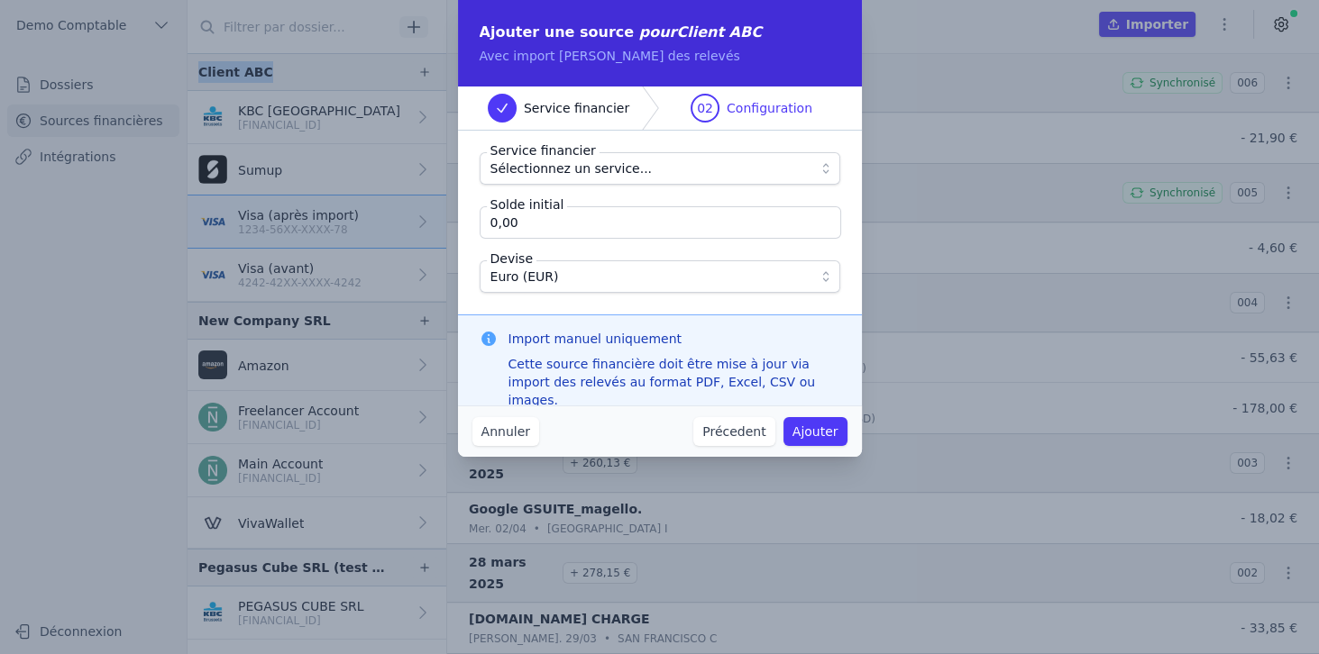
click at [524, 433] on button "Annuler" at bounding box center [505, 431] width 67 height 29
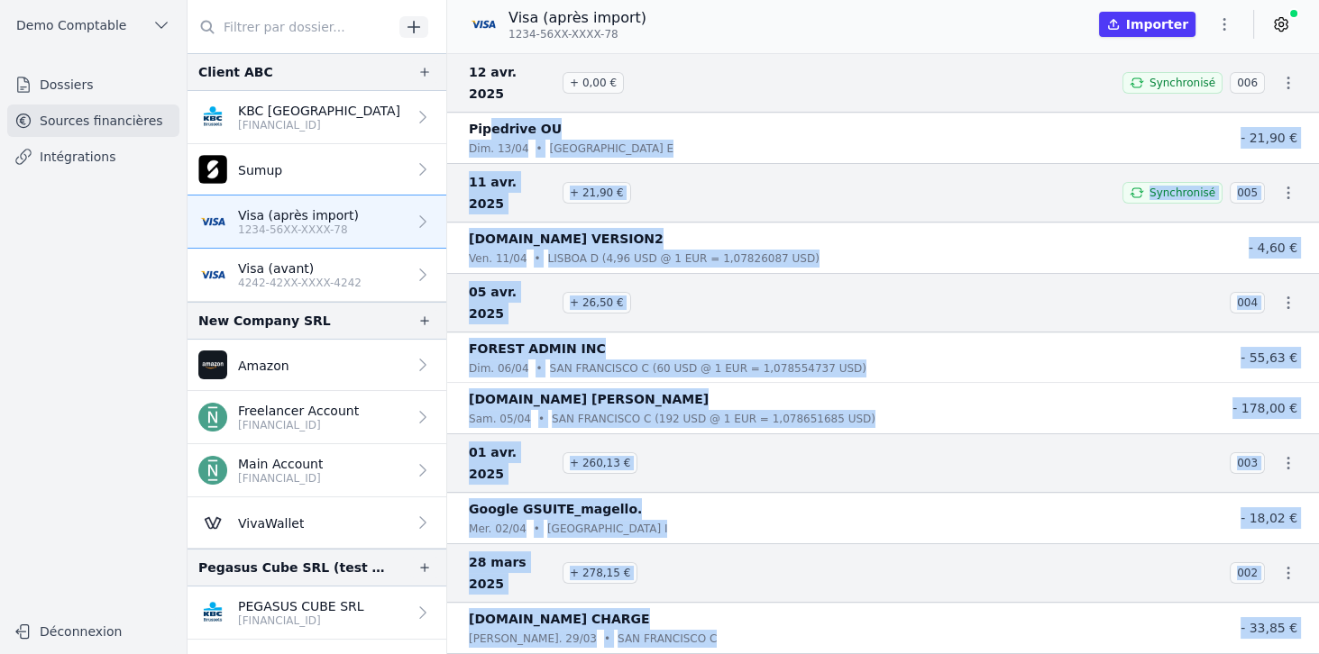
drag, startPoint x: 488, startPoint y: 97, endPoint x: 627, endPoint y: 552, distance: 475.1
click at [628, 552] on nav "12 avr. 2025 + 0,00 € Synchronisé 006 Pipedrive OU dim. 13/04 • Tallinn E - 21,…" at bounding box center [883, 353] width 872 height 601
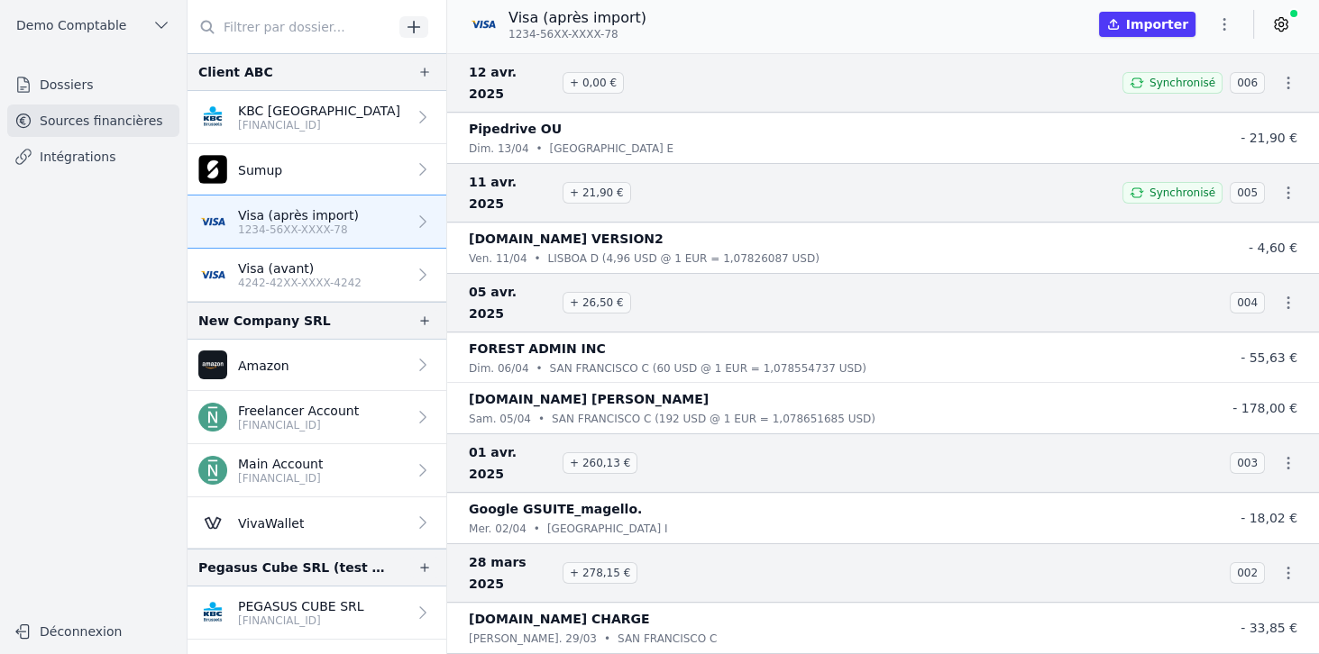
click at [78, 401] on nav "Dossiers Sources financières Intégrations" at bounding box center [93, 334] width 158 height 531
click at [117, 156] on link "Intégrations" at bounding box center [93, 157] width 172 height 32
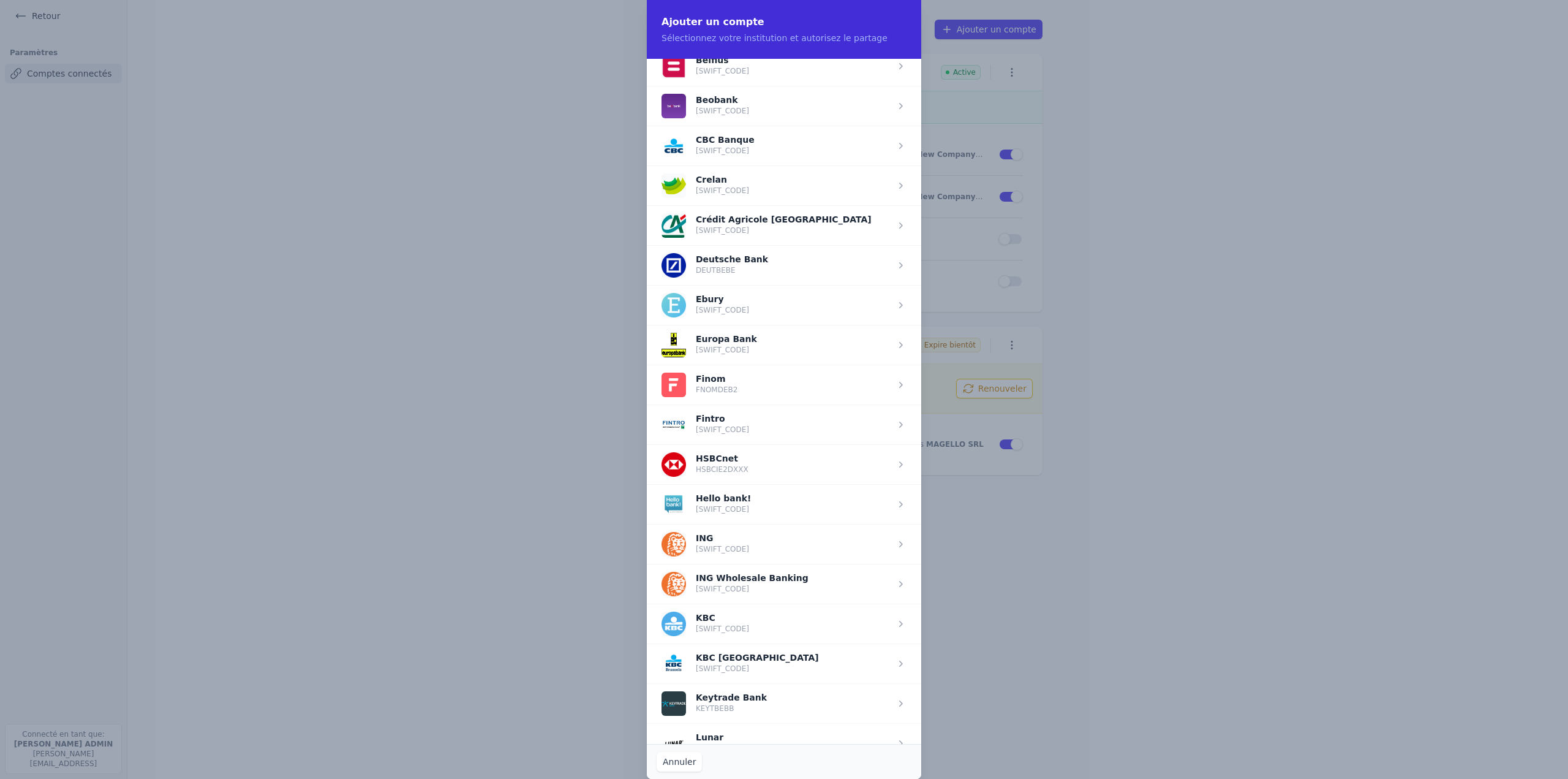
scroll to position [490, 0]
